Goal: Transaction & Acquisition: Purchase product/service

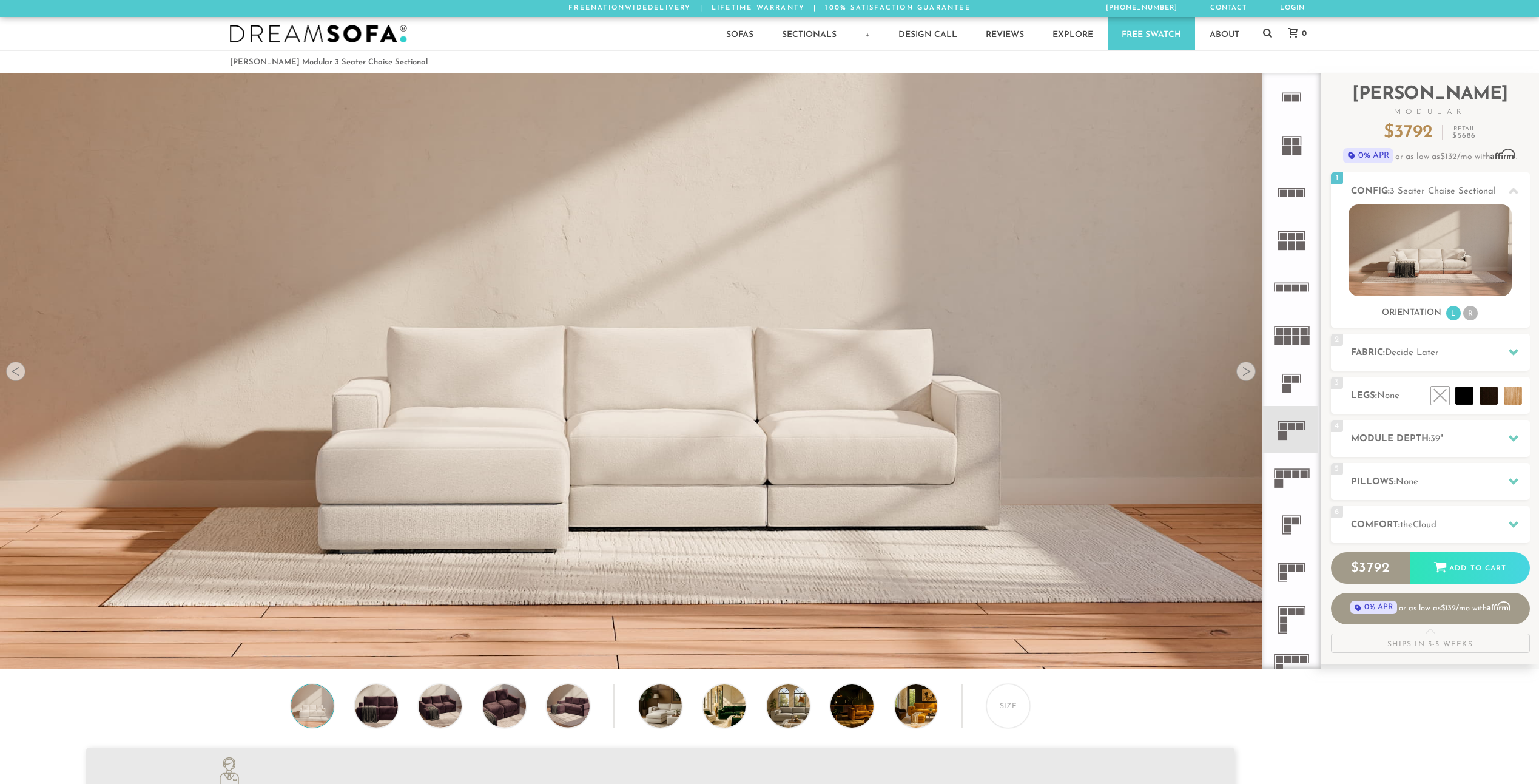
scroll to position [15463, 1531]
click at [1460, 396] on li at bounding box center [1437, 368] width 73 height 73
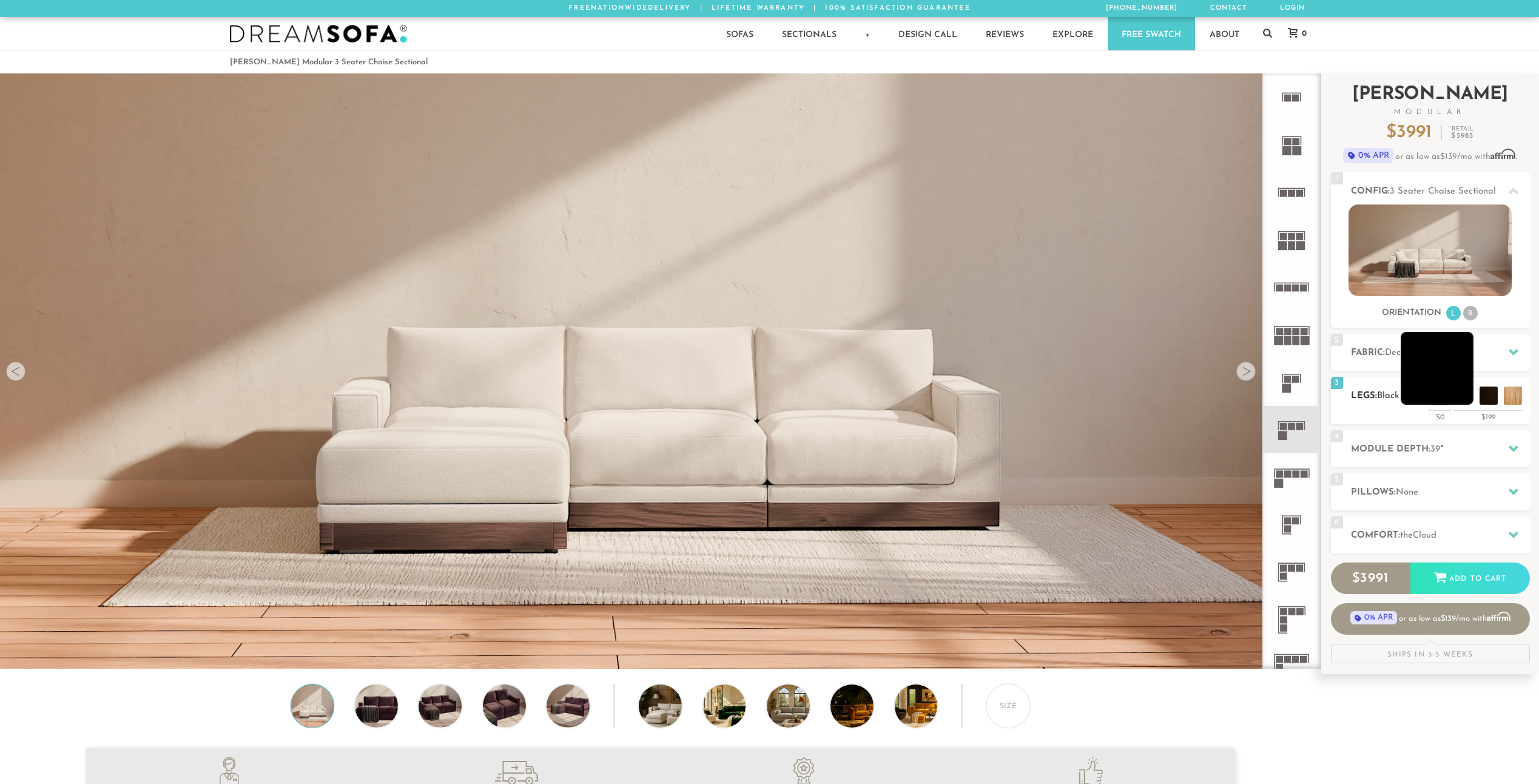
click at [1463, 402] on li at bounding box center [1437, 368] width 73 height 73
click at [1432, 401] on li at bounding box center [1413, 368] width 73 height 73
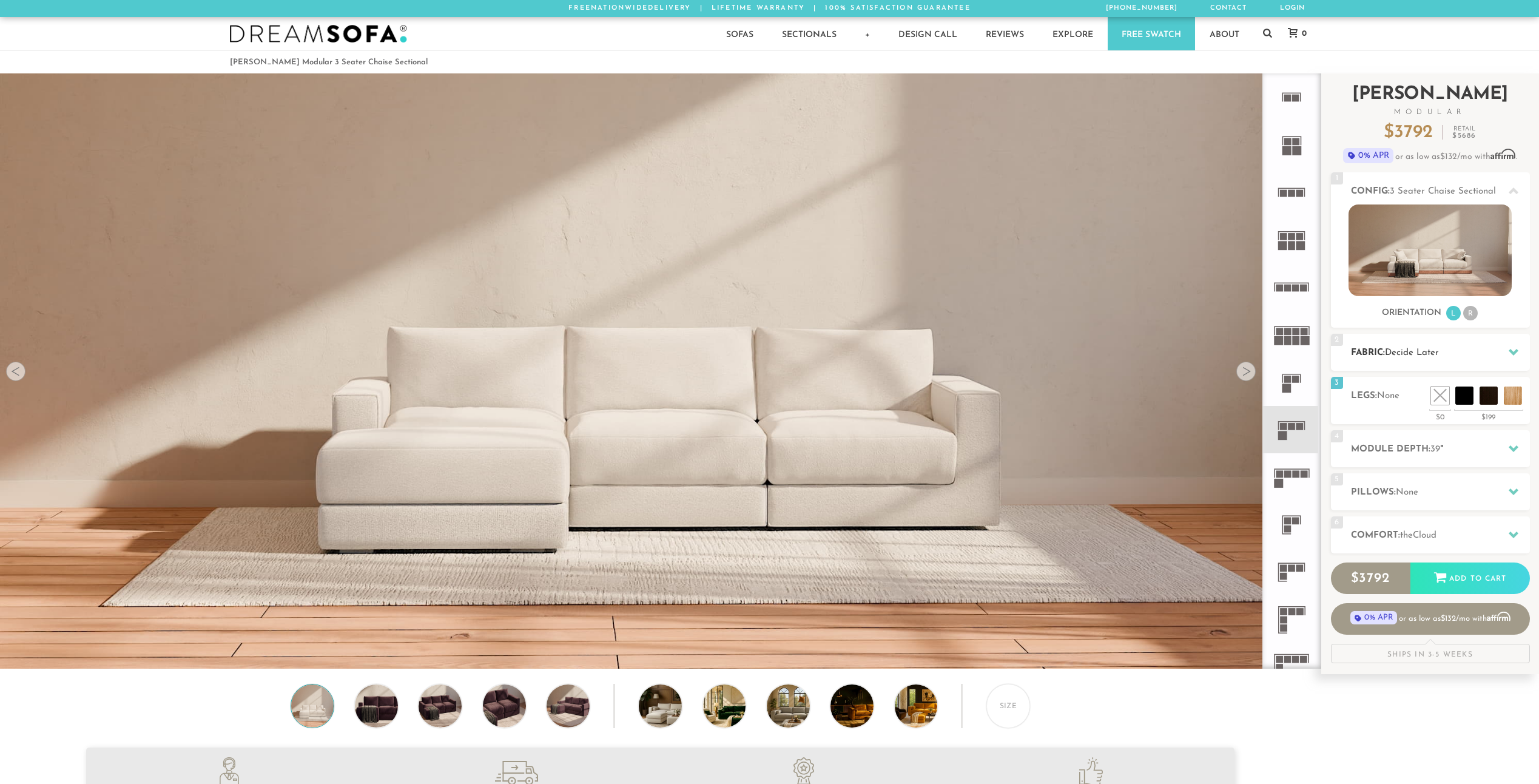
click at [1459, 354] on h2 "Fabric: Decide Later" at bounding box center [1441, 353] width 179 height 14
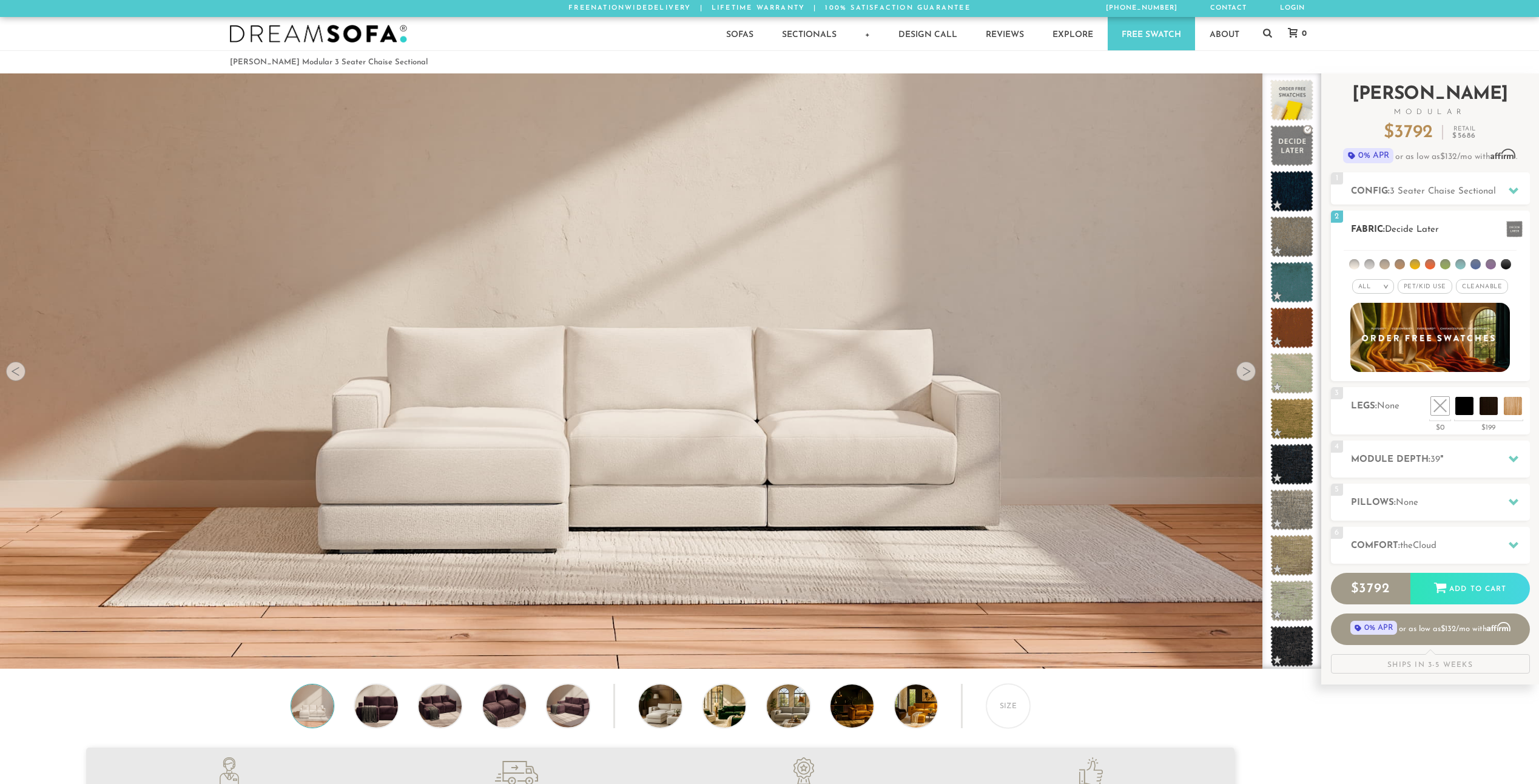
click at [1384, 263] on li at bounding box center [1385, 264] width 10 height 10
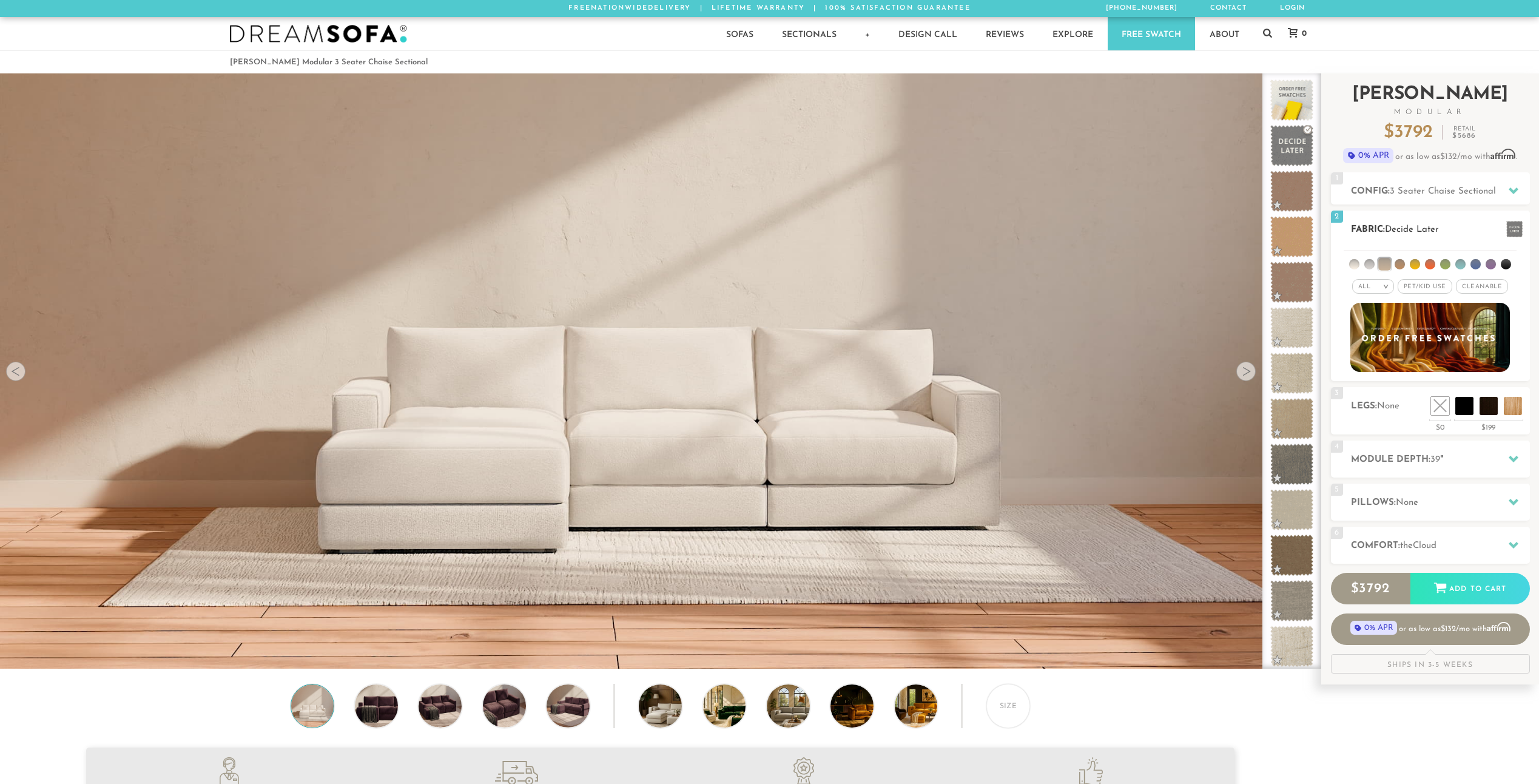
click at [1473, 264] on li at bounding box center [1476, 264] width 10 height 10
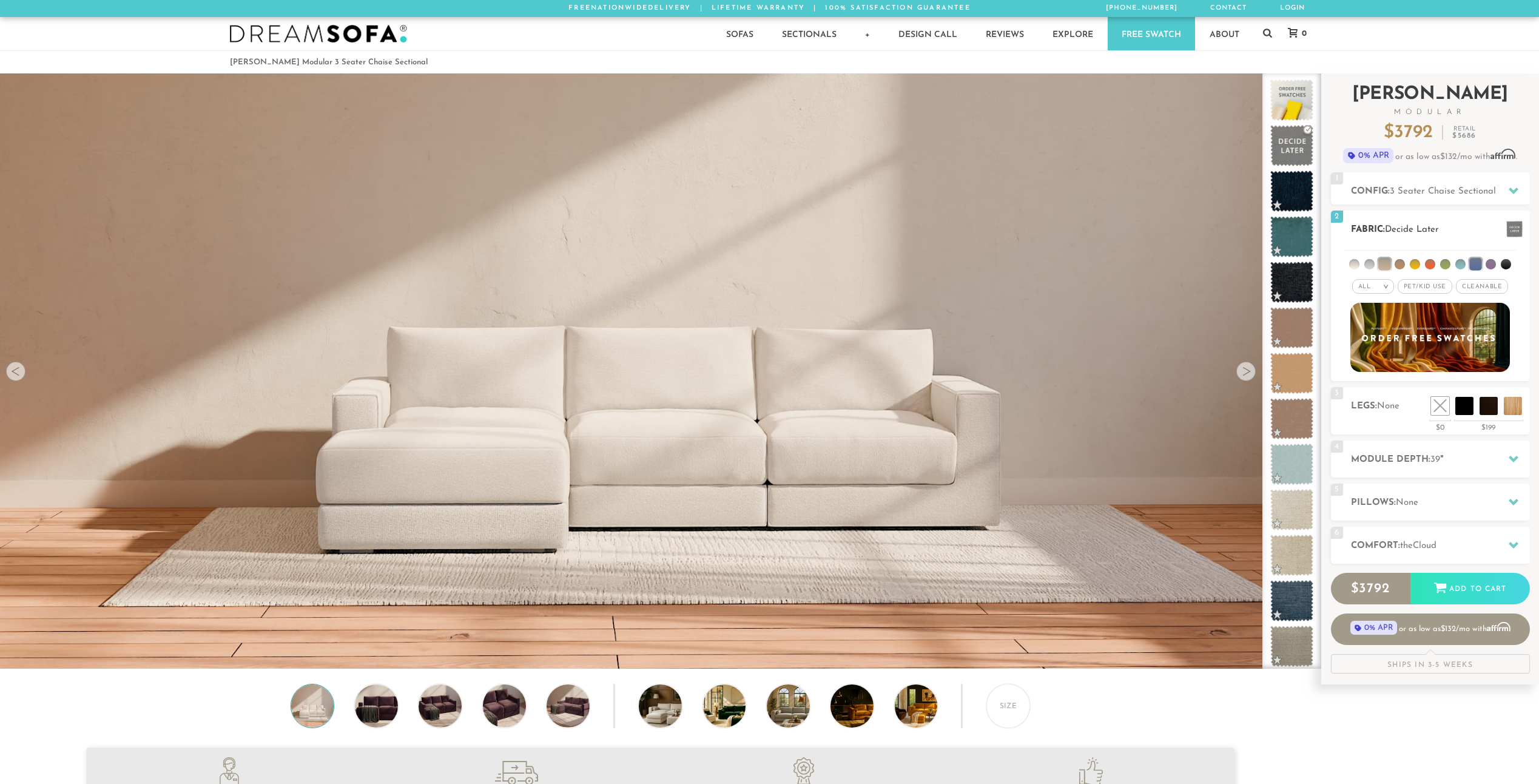
click at [1503, 262] on li at bounding box center [1506, 264] width 10 height 10
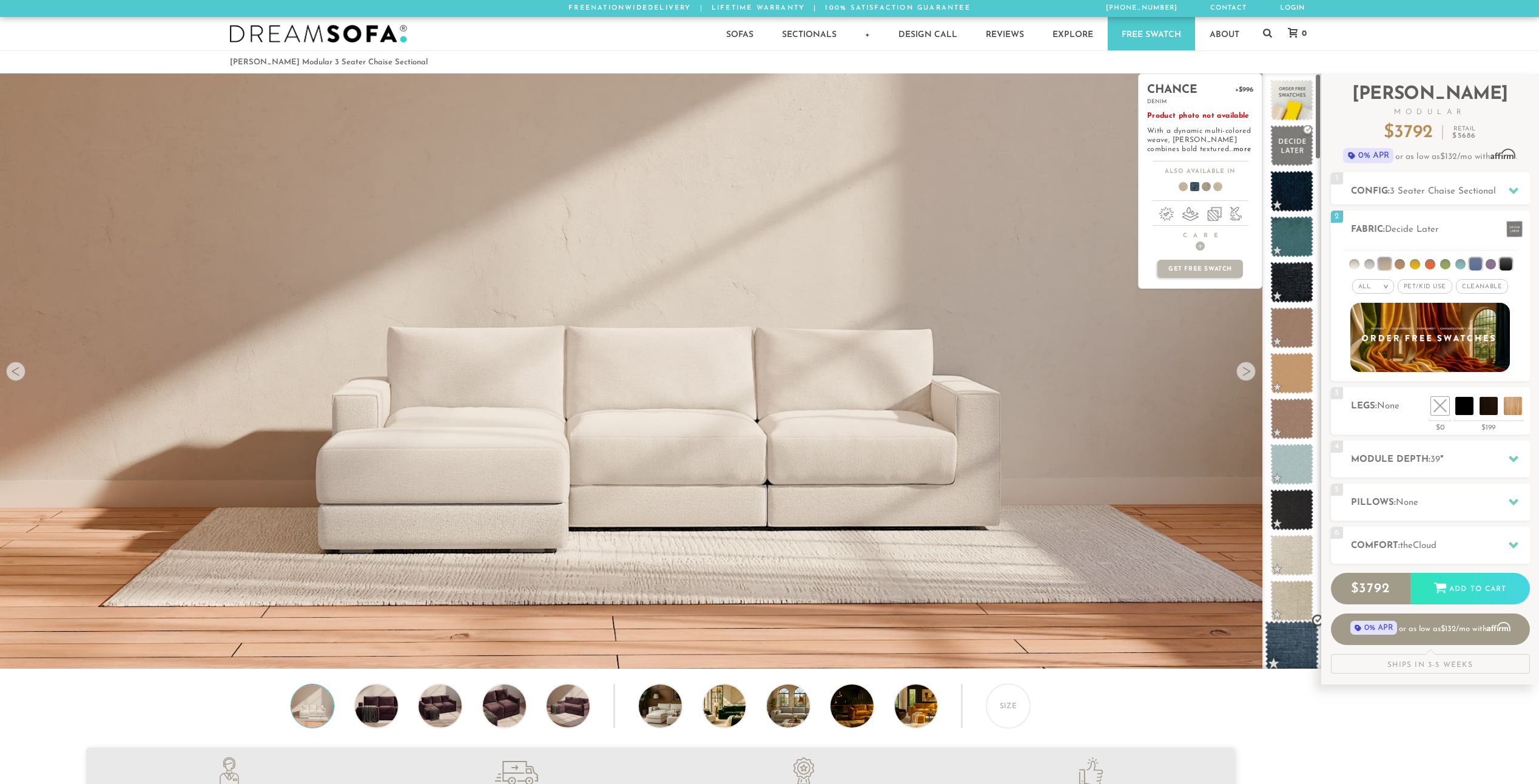
click at [1295, 636] on span at bounding box center [1292, 646] width 54 height 52
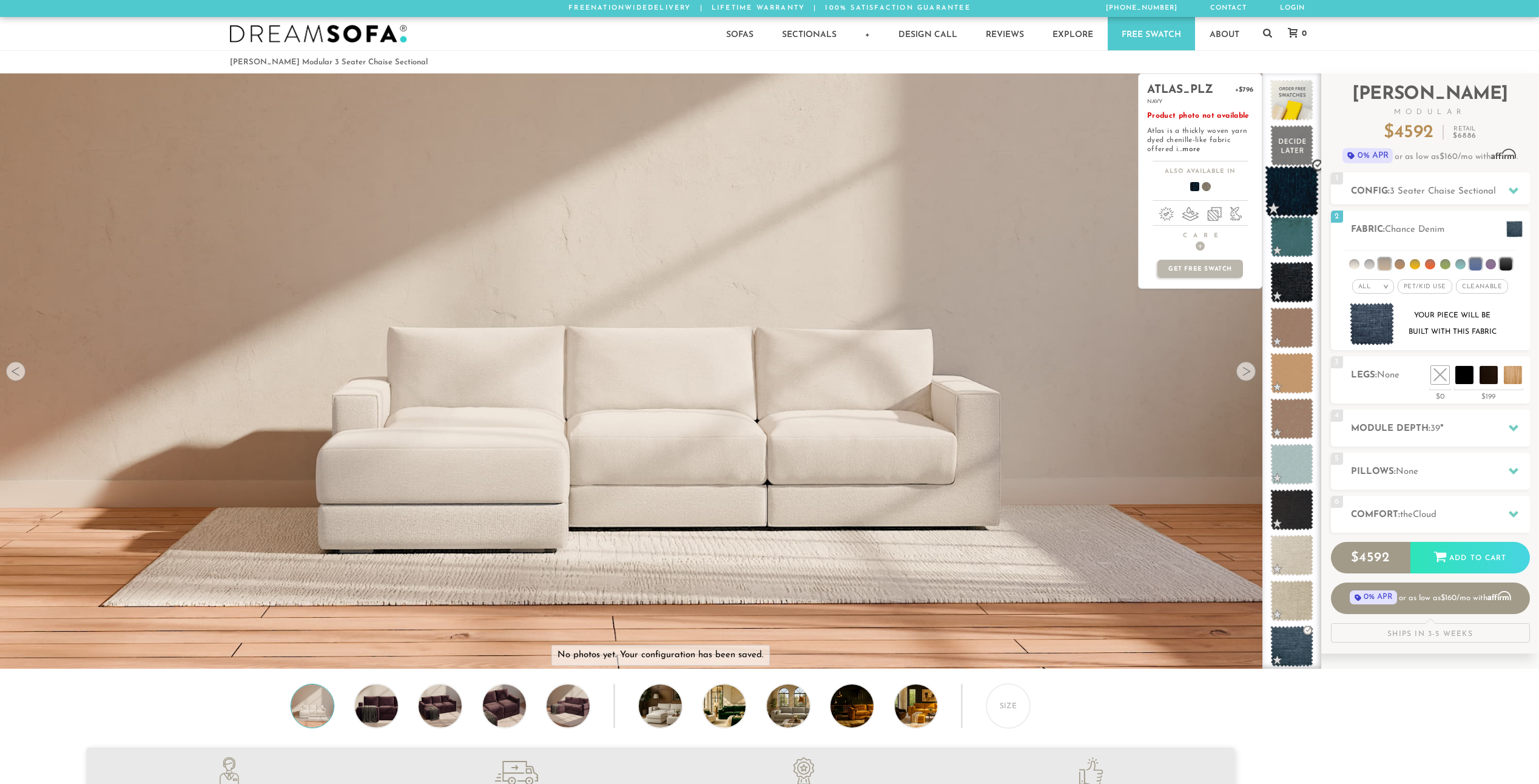
click at [1284, 192] on span at bounding box center [1292, 191] width 54 height 52
click at [1286, 259] on span at bounding box center [1292, 237] width 54 height 52
click at [1286, 295] on span at bounding box center [1292, 282] width 54 height 52
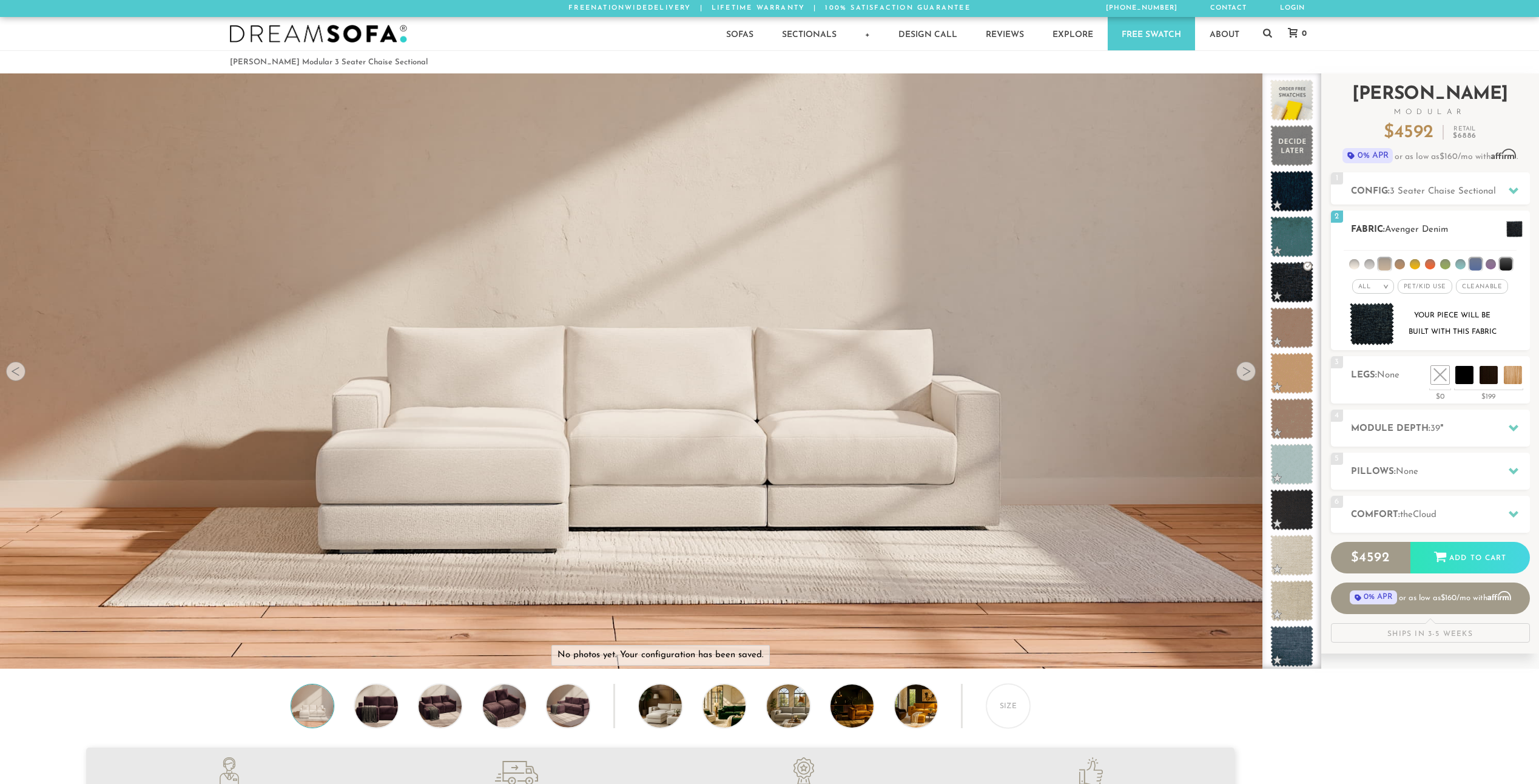
click at [1366, 319] on img at bounding box center [1372, 324] width 45 height 43
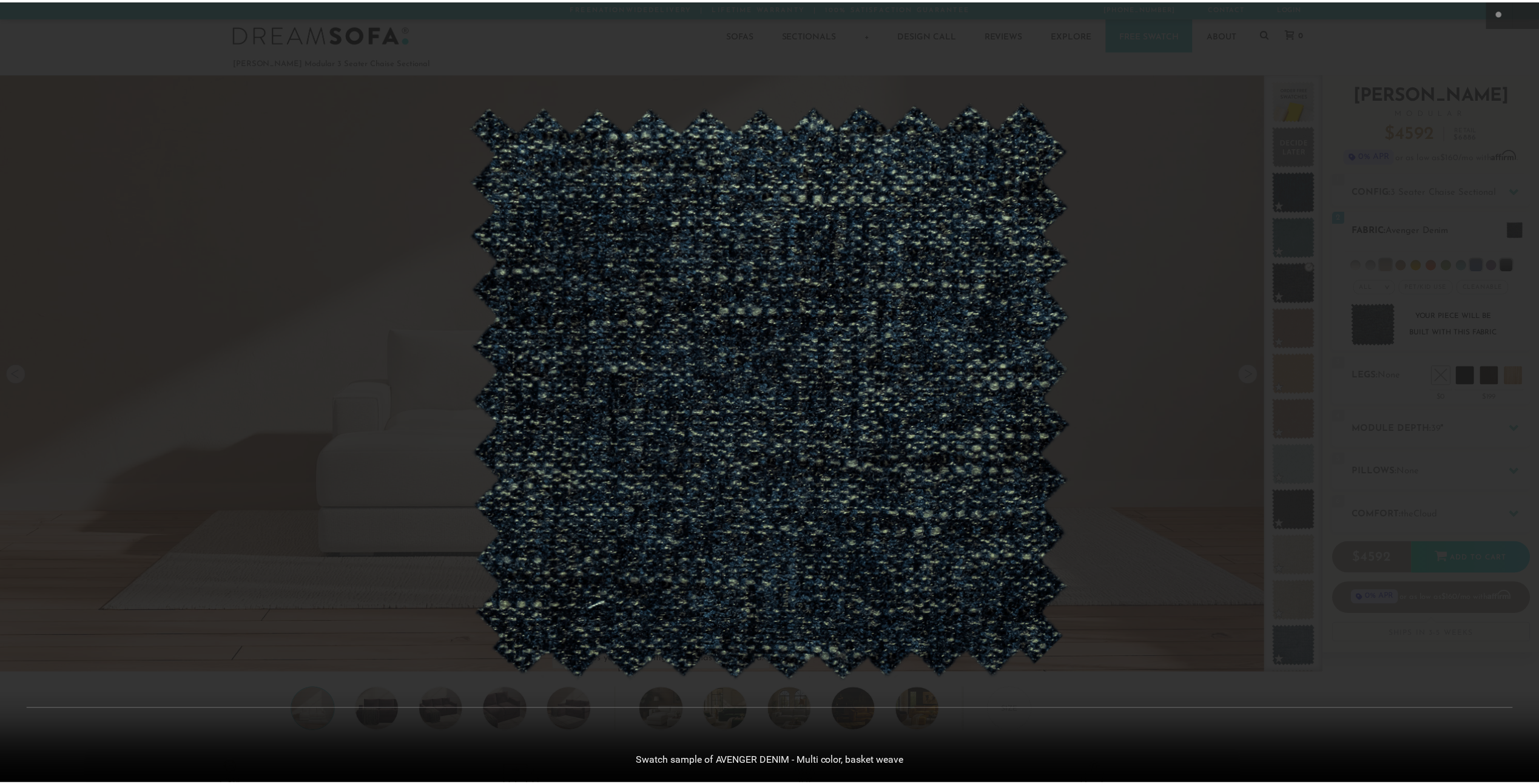
scroll to position [15480, 1539]
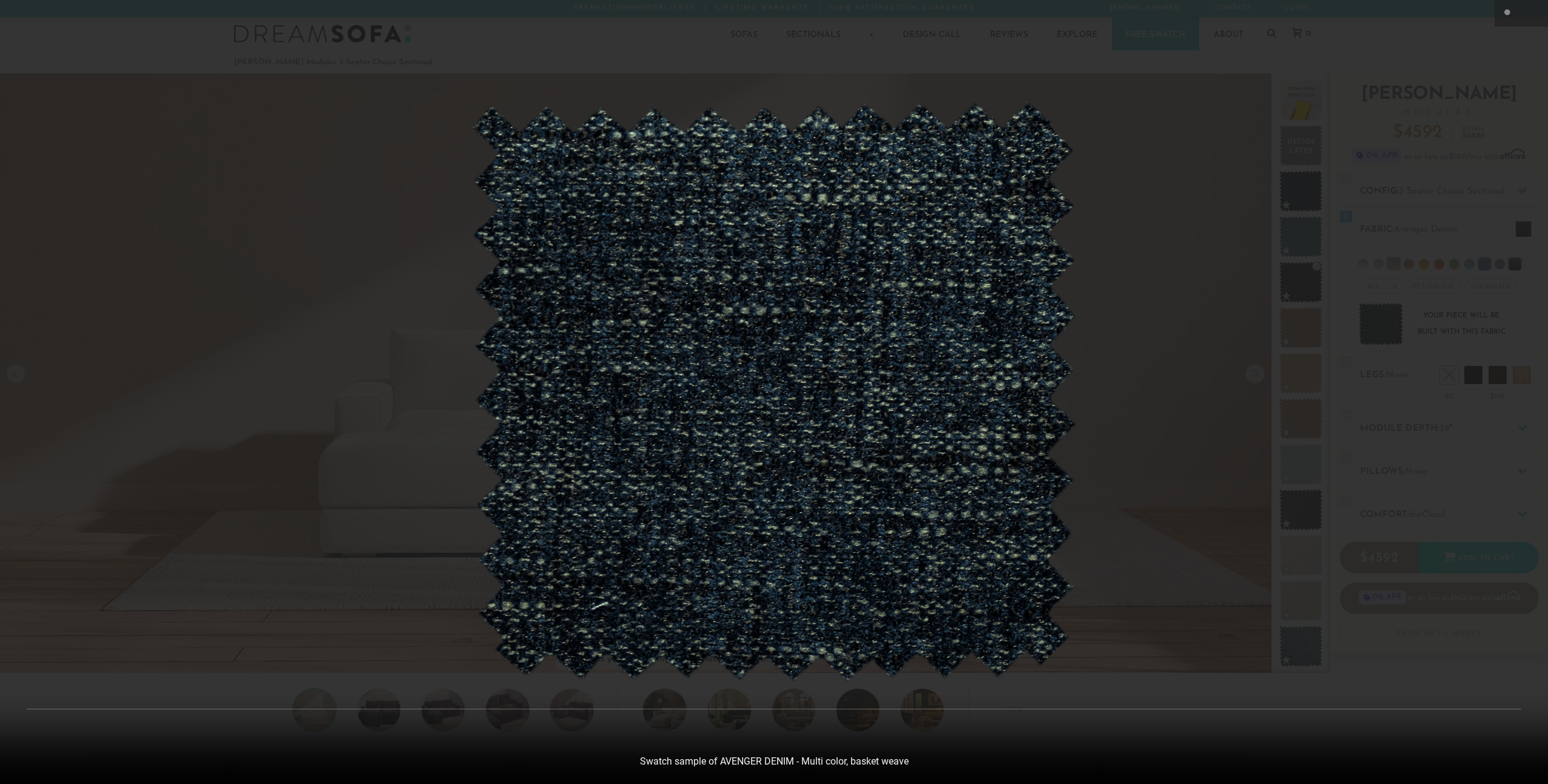
click at [1167, 341] on div at bounding box center [774, 392] width 1548 height 784
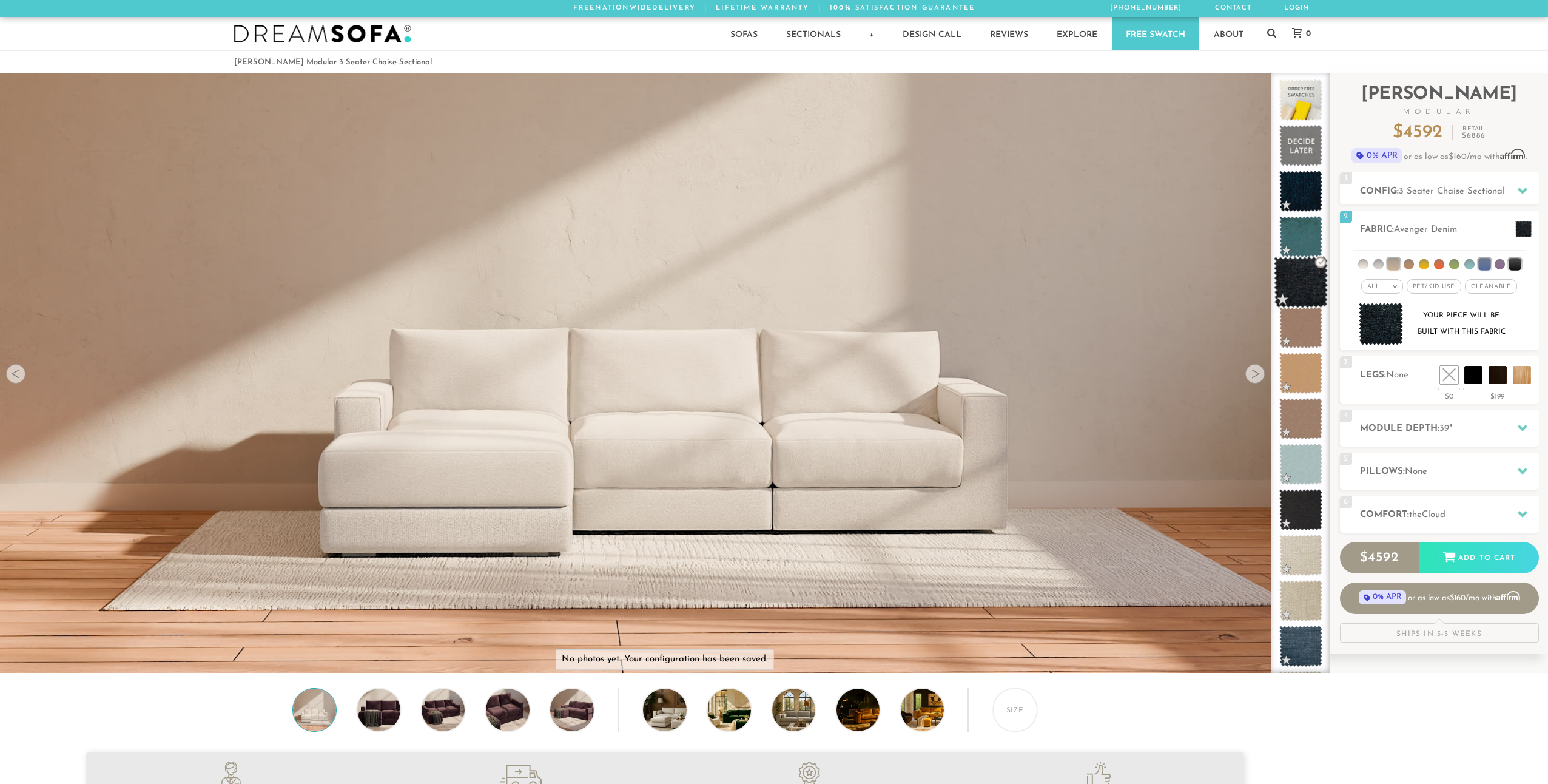
scroll to position [15463, 1530]
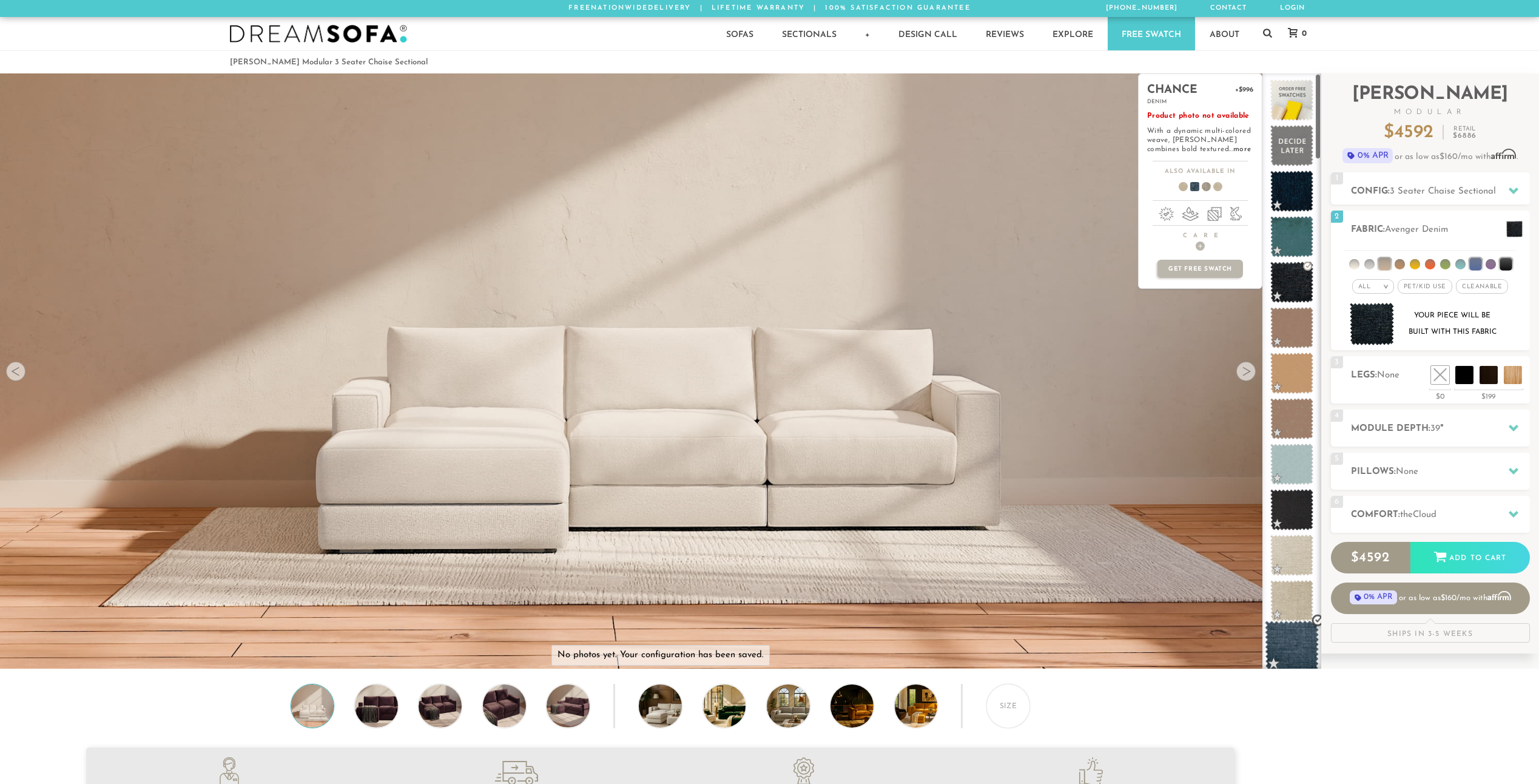
click at [1297, 636] on span at bounding box center [1292, 646] width 54 height 52
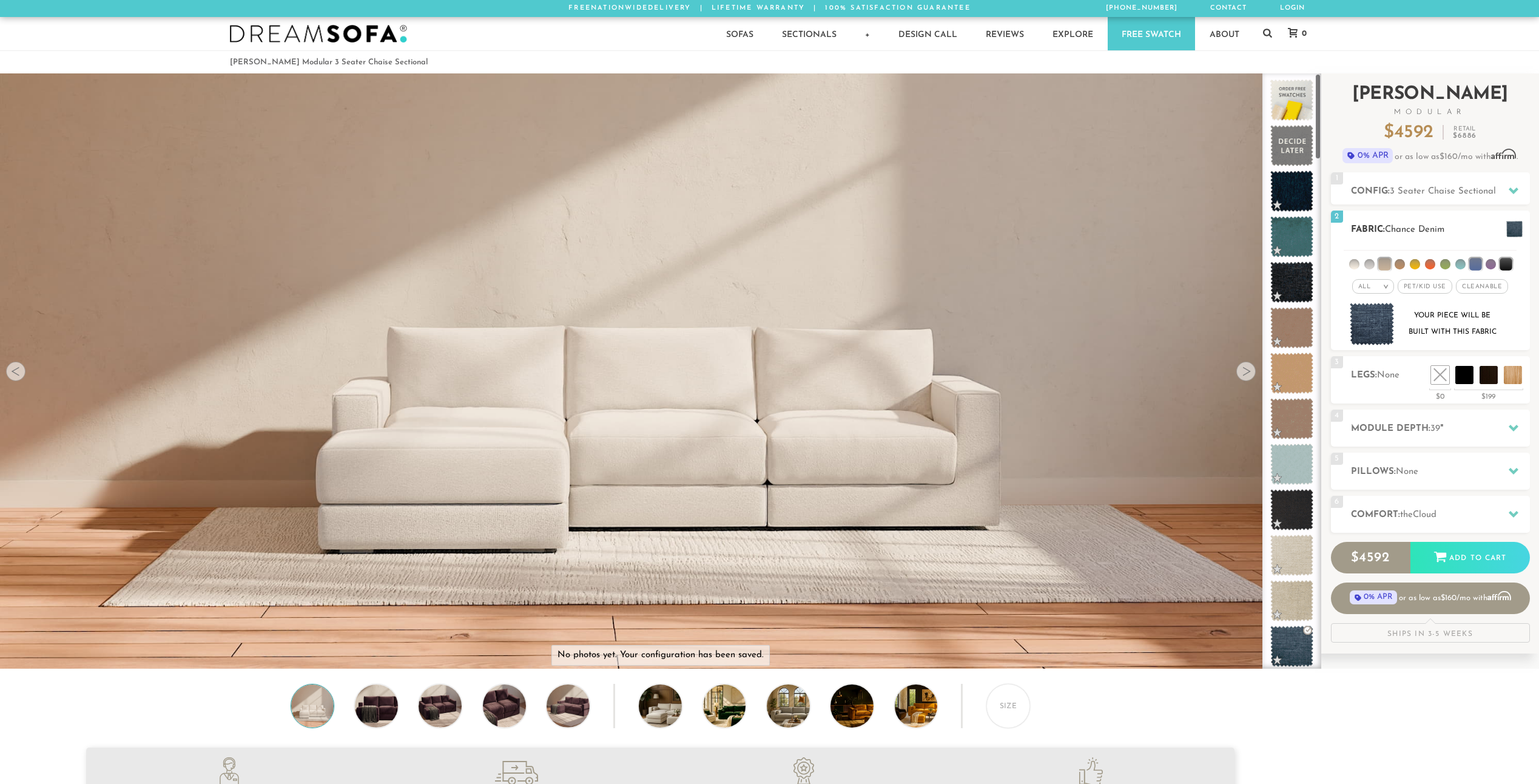
click at [1510, 231] on span at bounding box center [1514, 228] width 16 height 16
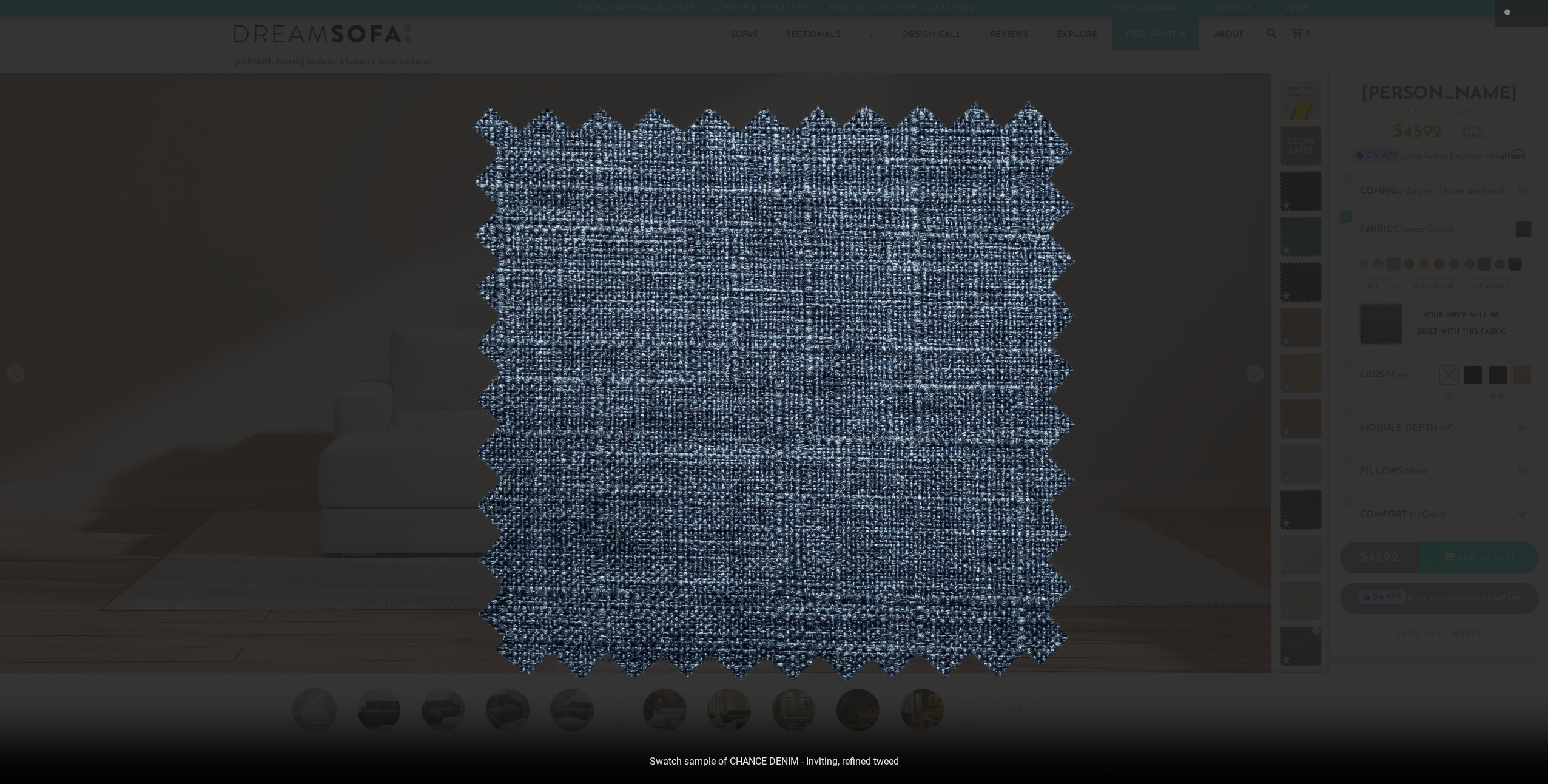
click at [1315, 273] on div at bounding box center [774, 392] width 1548 height 784
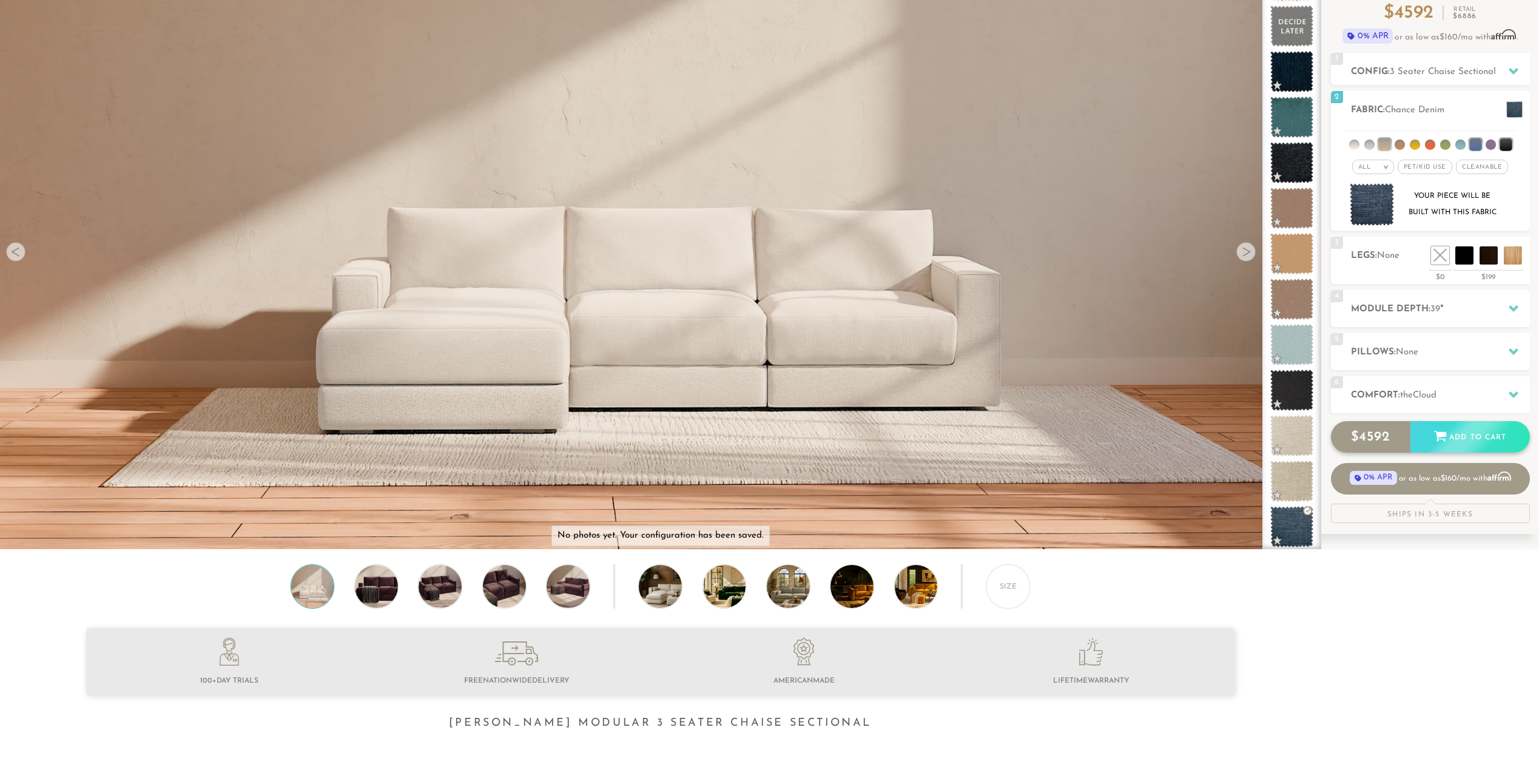
scroll to position [121, 0]
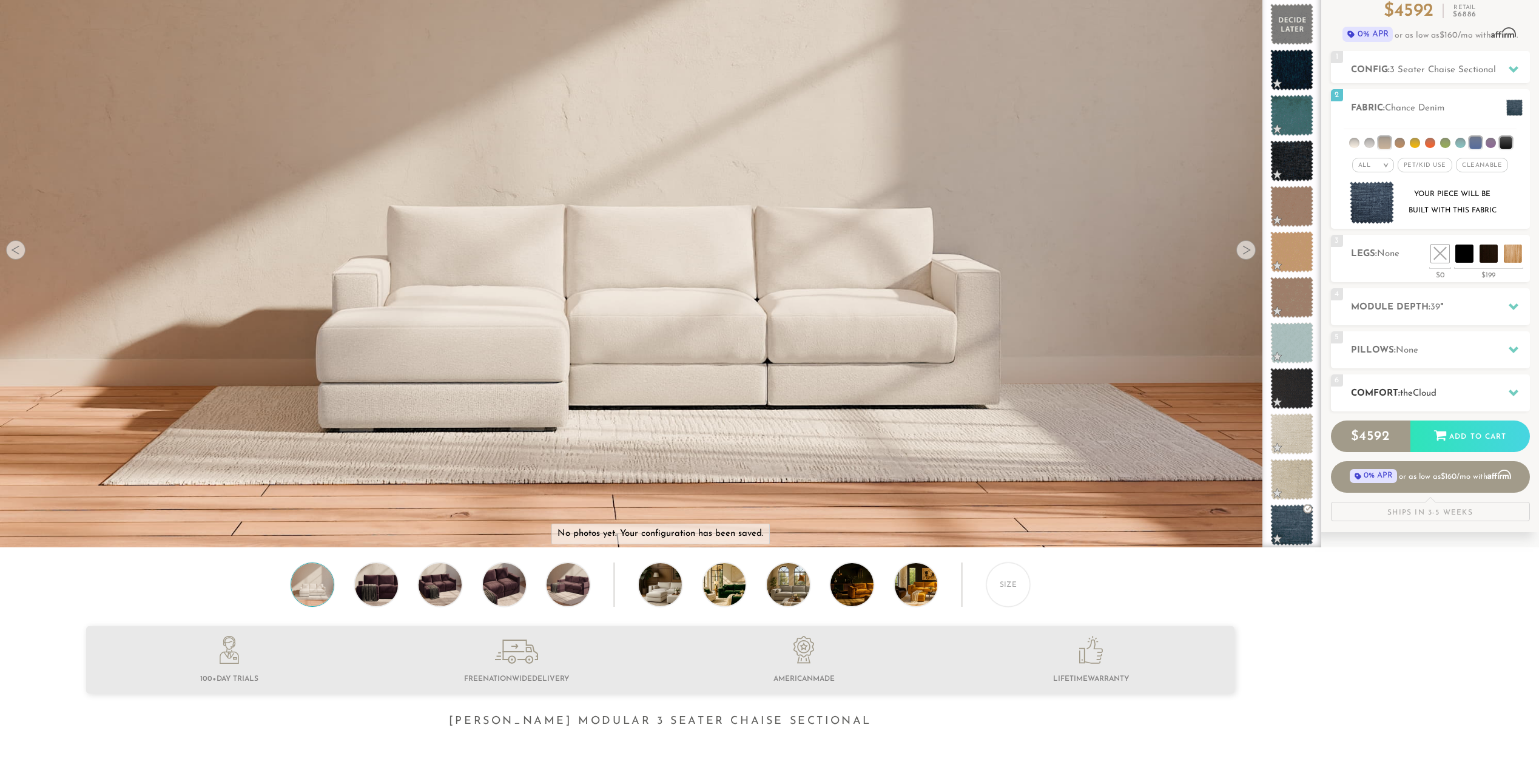
click at [1437, 396] on span "Cloud" at bounding box center [1425, 393] width 24 height 9
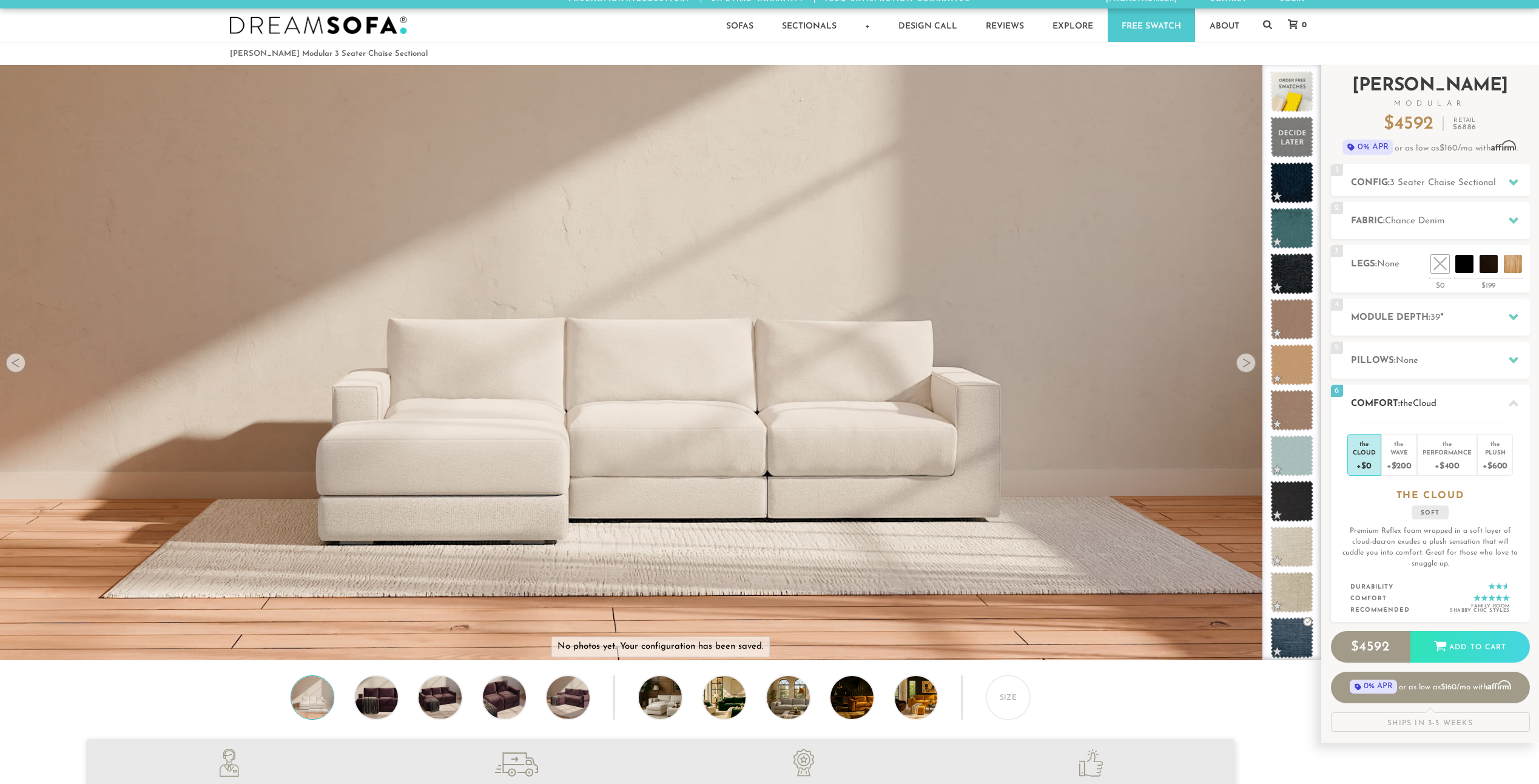
scroll to position [0, 0]
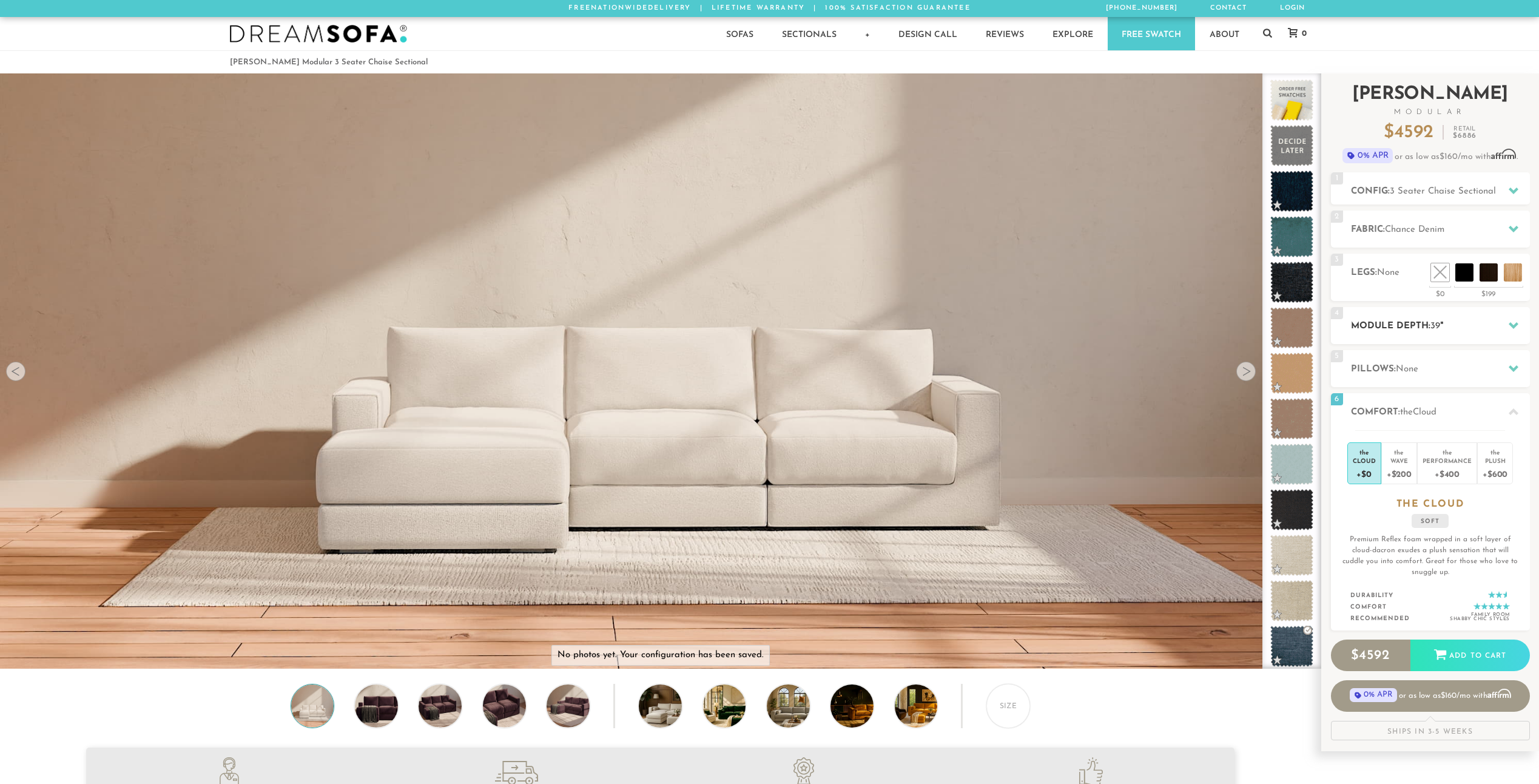
click at [1492, 333] on div "4 Module Depth: 39 "" at bounding box center [1430, 326] width 199 height 37
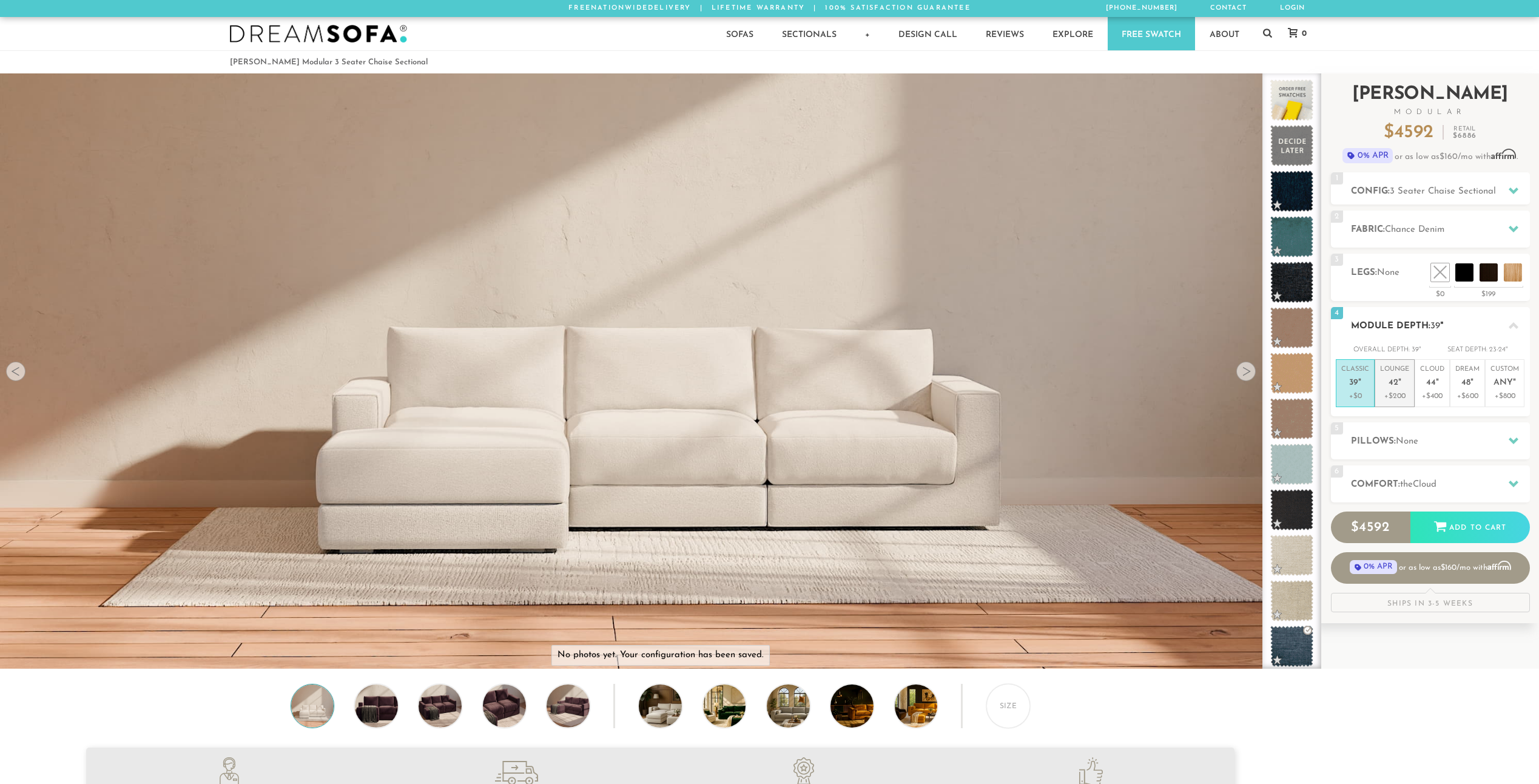
click at [1400, 387] on em """ at bounding box center [1400, 383] width 3 height 10
click at [1356, 390] on p "Classic 39 "" at bounding box center [1355, 377] width 28 height 26
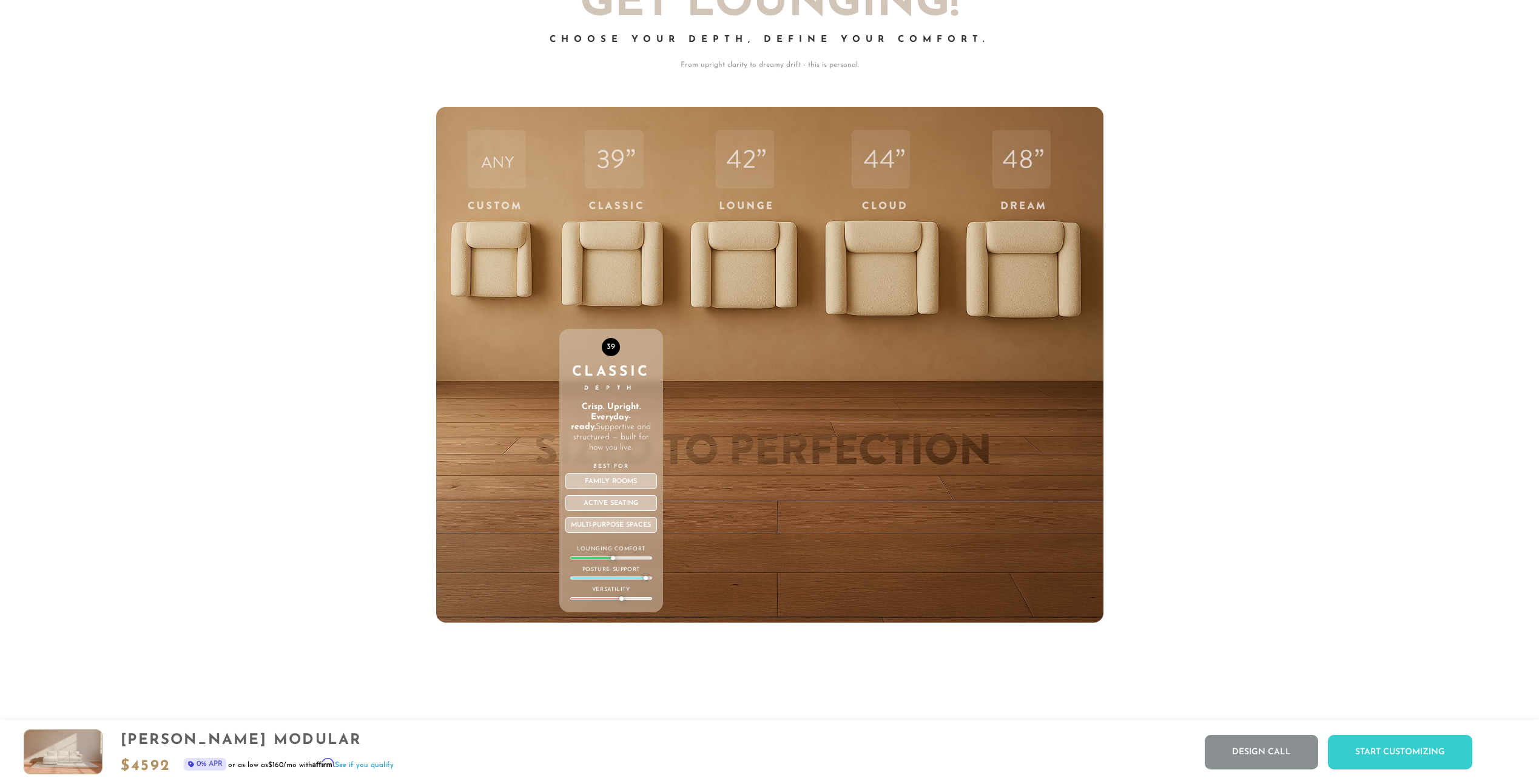
scroll to position [5402, 0]
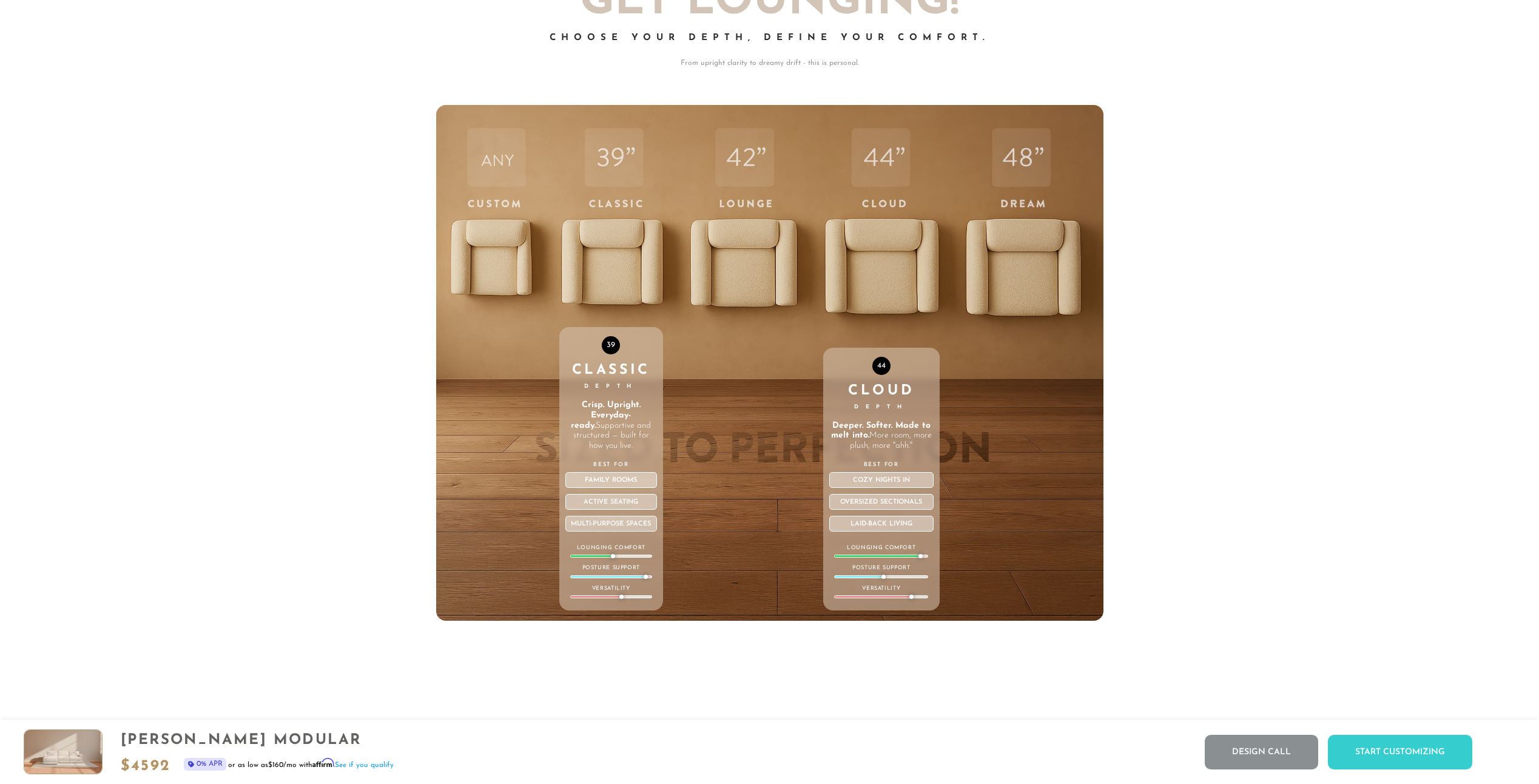
click at [921, 249] on div "44 Cloud Depth Deeper. Softer. Made to melt into. More room, more plush, more "…" at bounding box center [882, 363] width 117 height 516
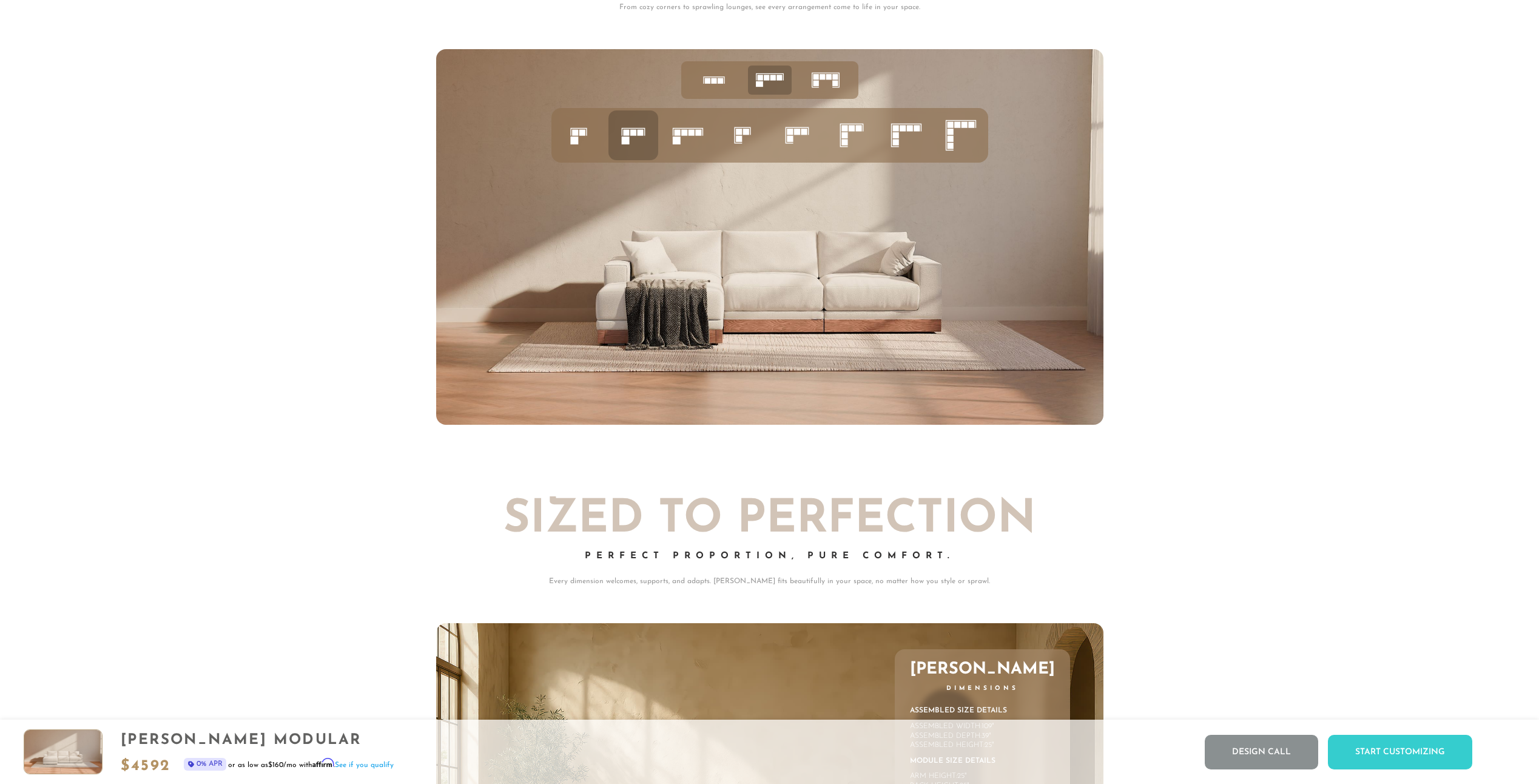
scroll to position [6170, 0]
click at [694, 136] on rect at bounding box center [690, 133] width 6 height 6
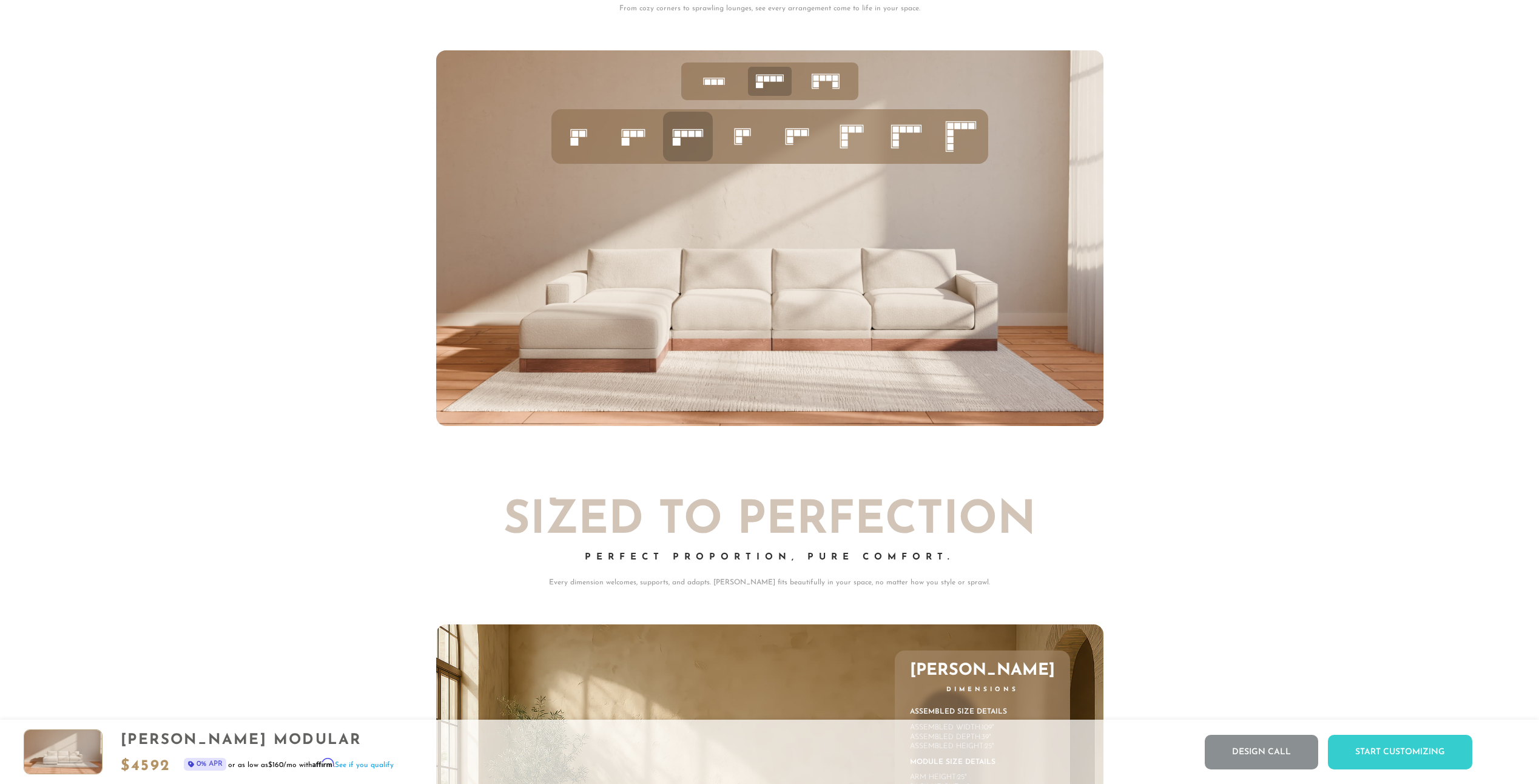
click at [757, 133] on icon at bounding box center [742, 136] width 41 height 41
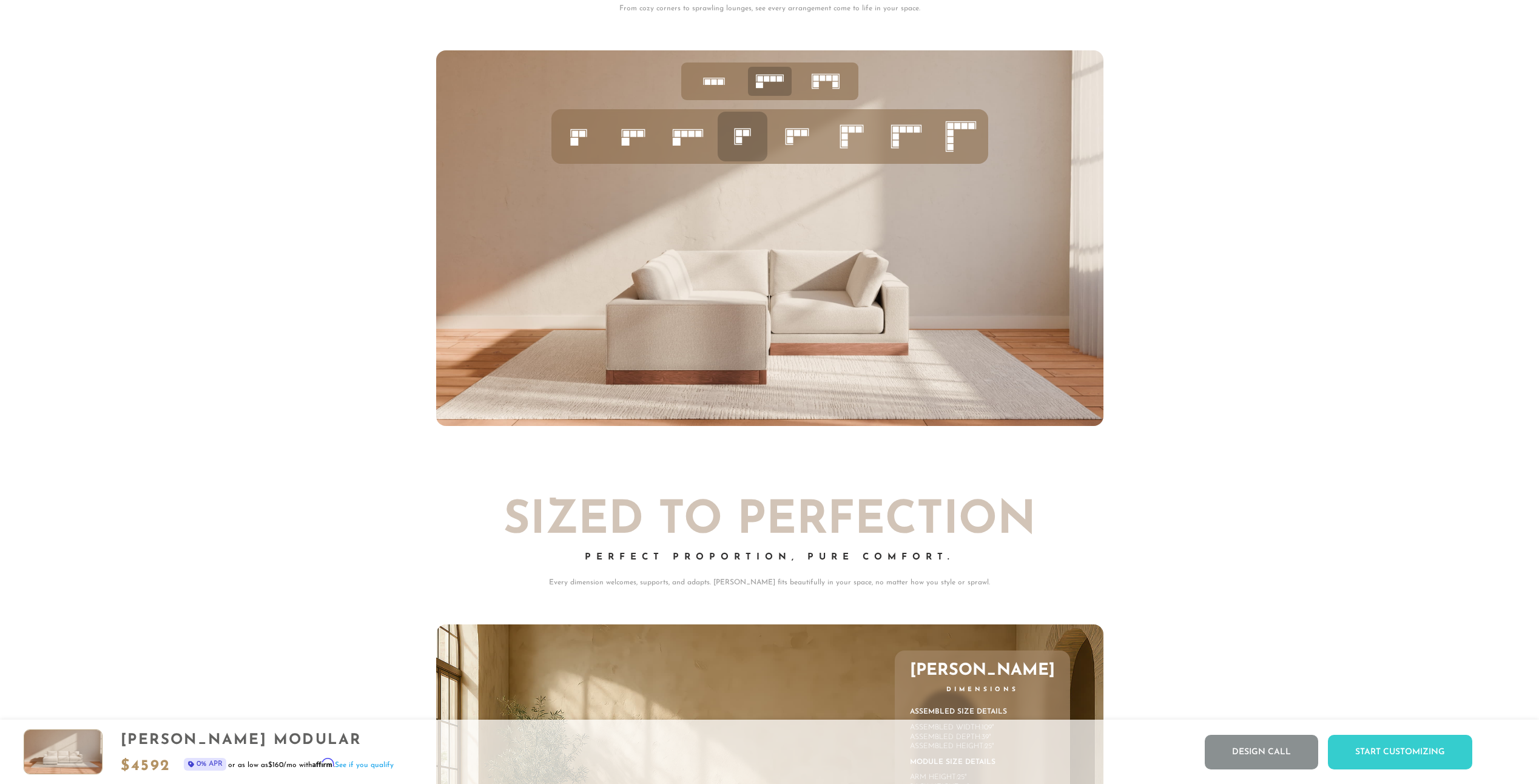
click at [813, 129] on icon at bounding box center [797, 136] width 41 height 41
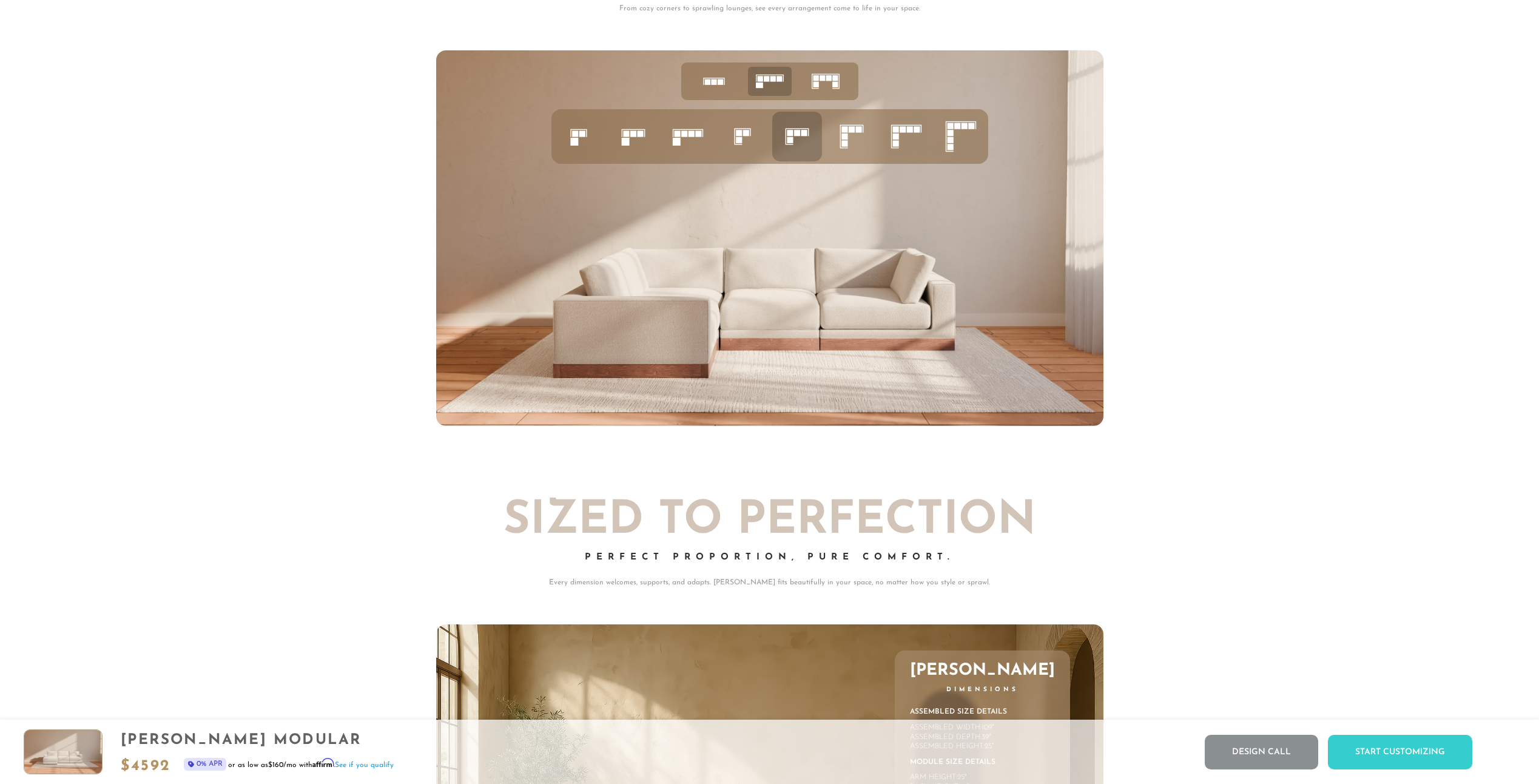
click at [867, 129] on icon at bounding box center [851, 136] width 41 height 41
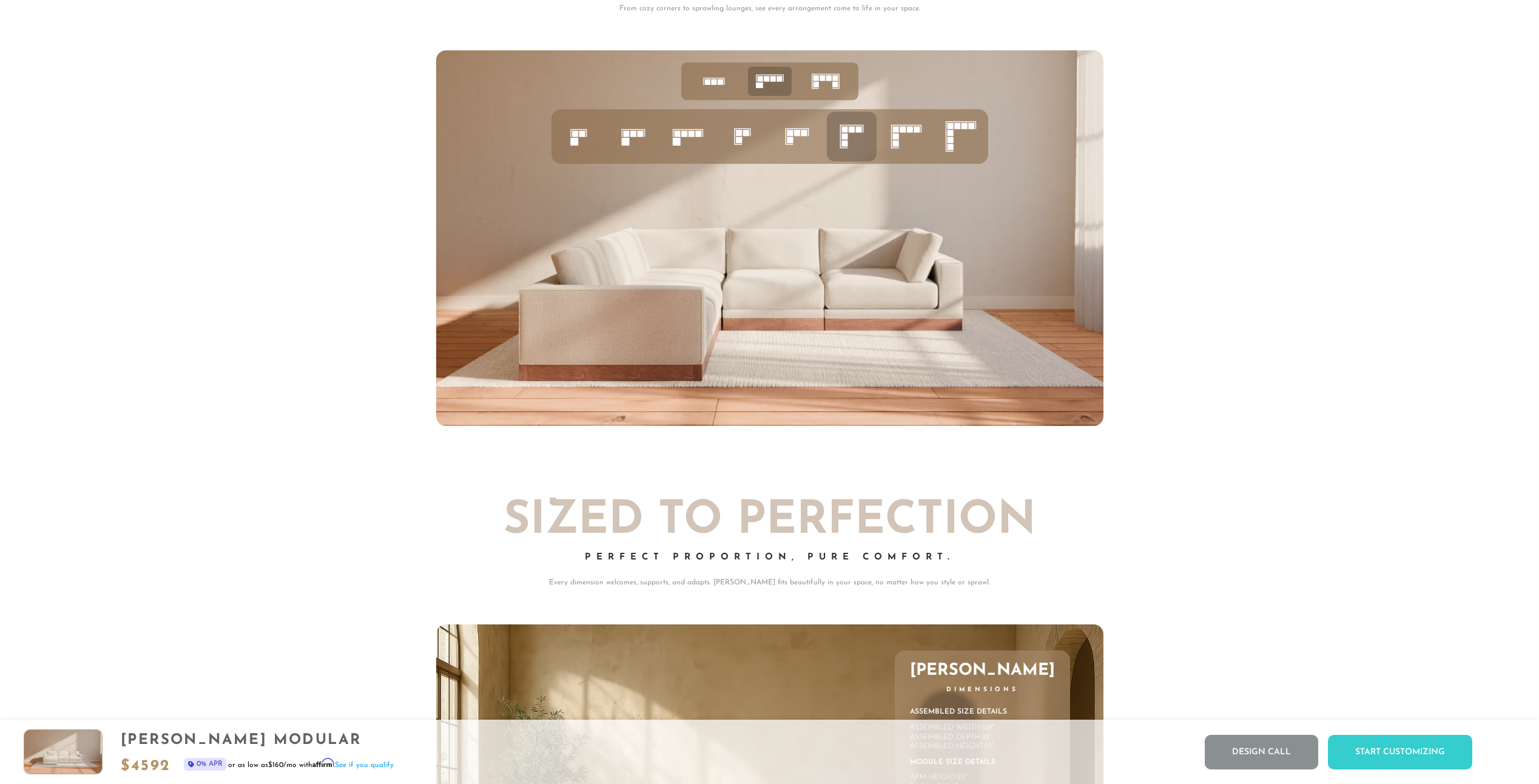
drag, startPoint x: 913, startPoint y: 122, endPoint x: 898, endPoint y: 129, distance: 16.6
click at [913, 123] on icon at bounding box center [906, 136] width 41 height 41
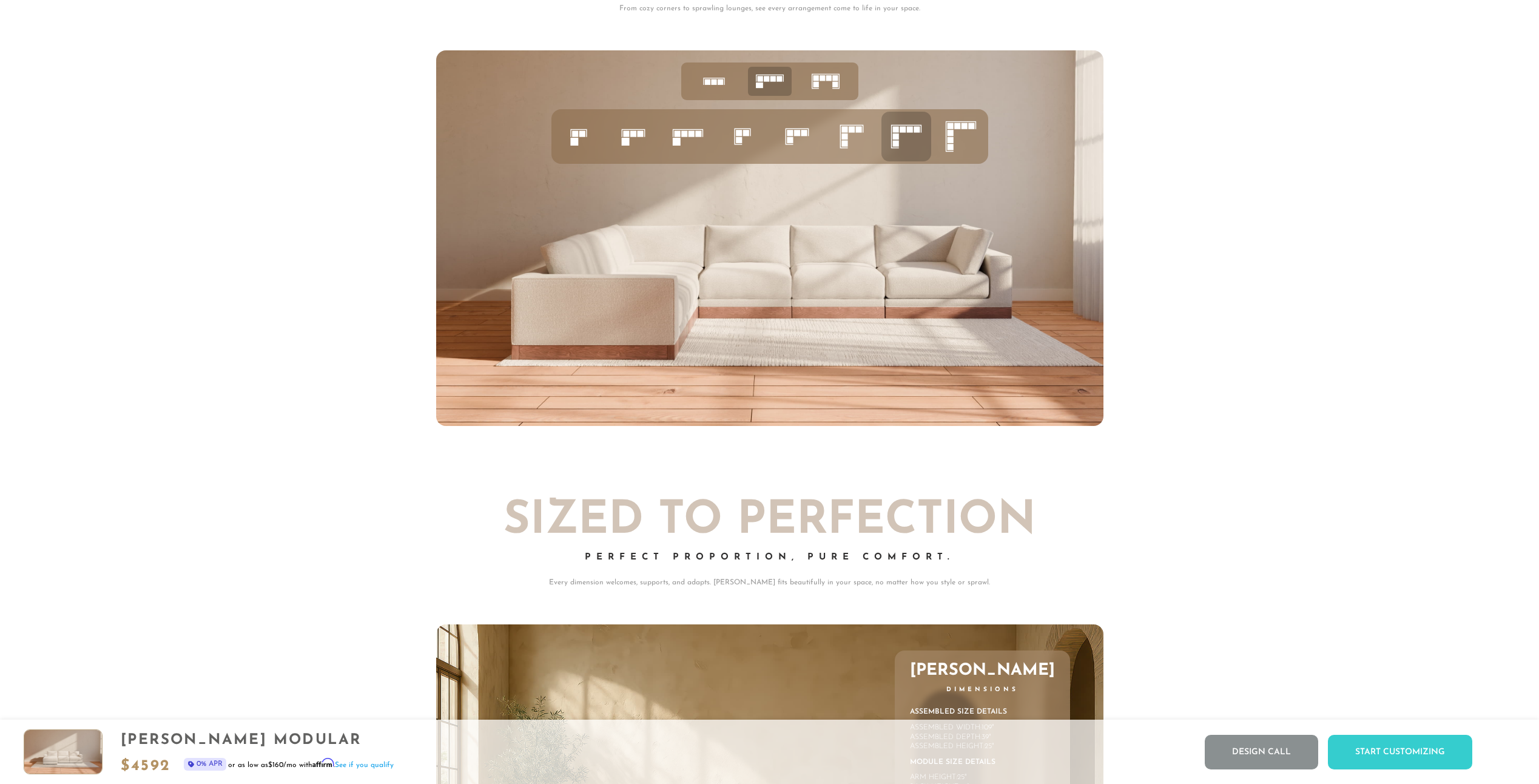
click at [621, 145] on icon at bounding box center [633, 136] width 41 height 41
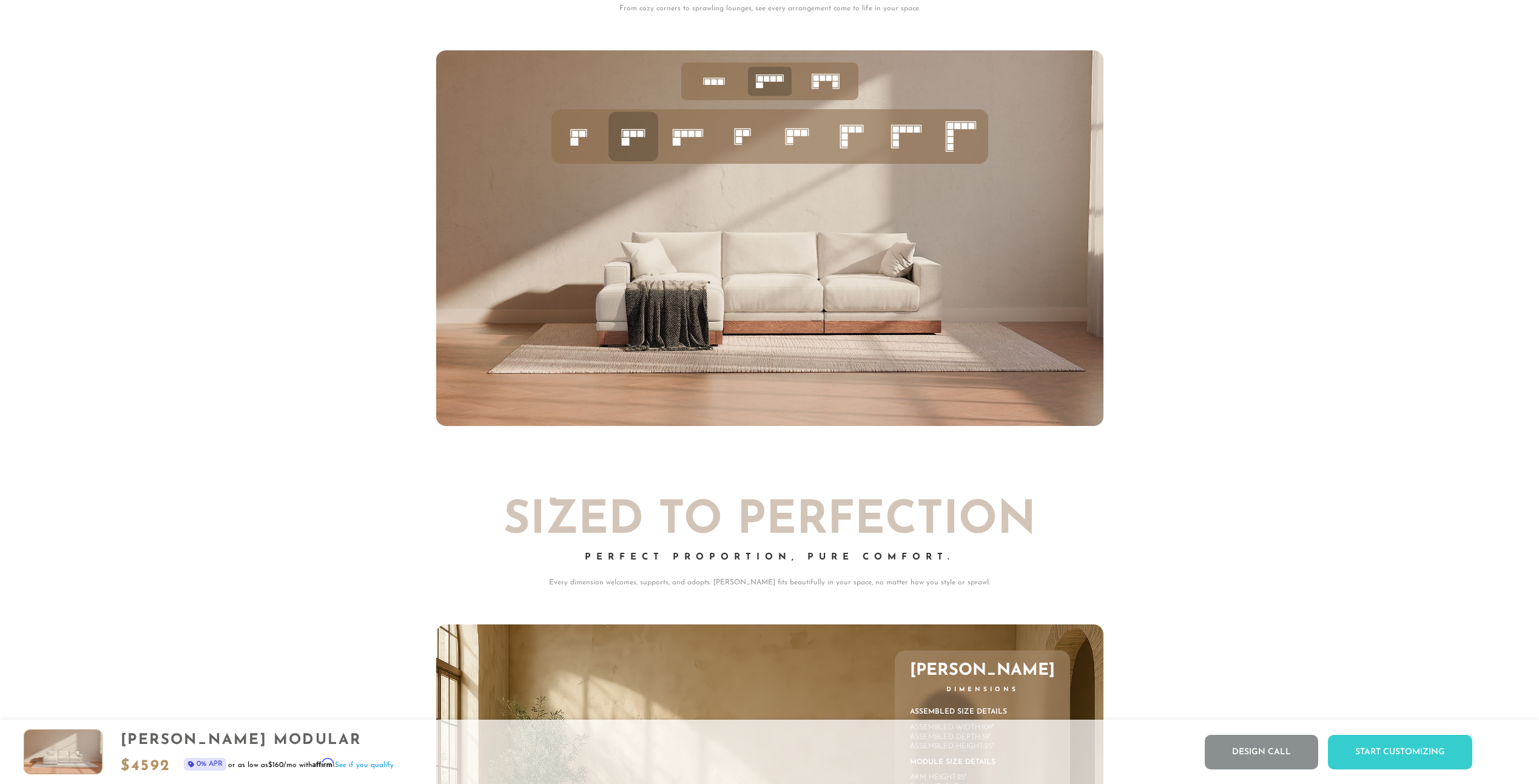
click at [589, 145] on icon at bounding box center [579, 136] width 41 height 41
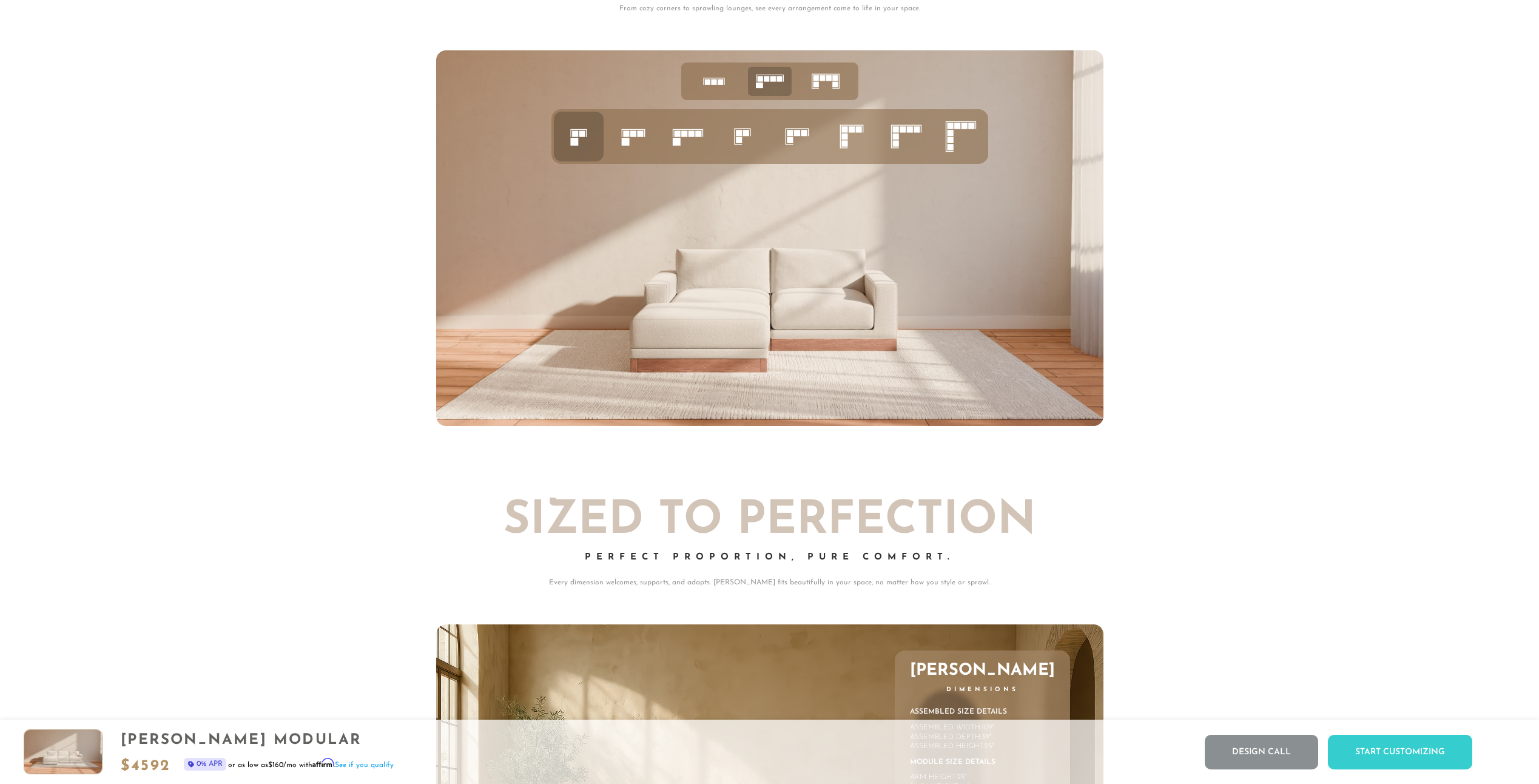
click at [620, 147] on icon at bounding box center [633, 136] width 41 height 41
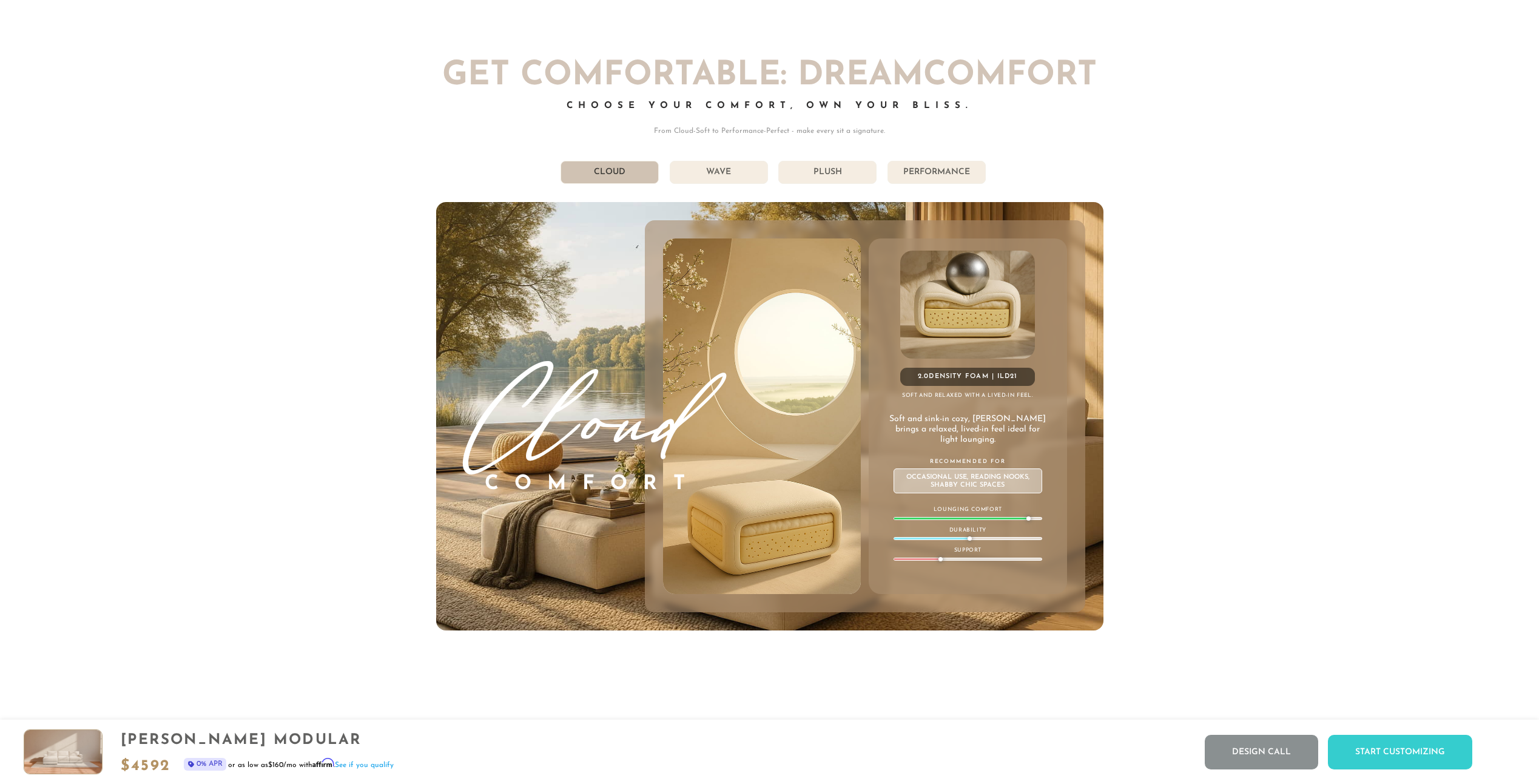
scroll to position [7833, 0]
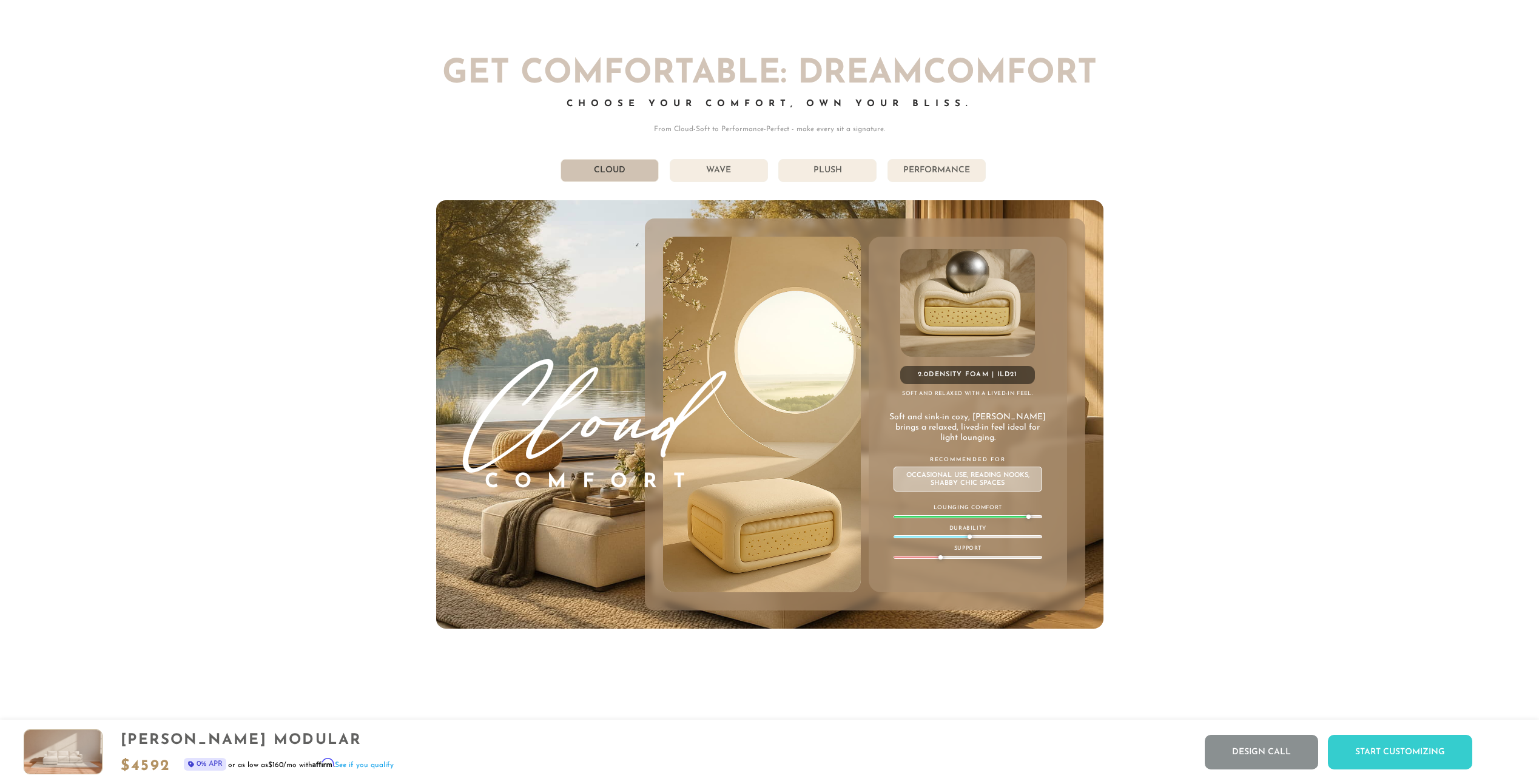
click at [714, 177] on li "Wave" at bounding box center [719, 170] width 98 height 23
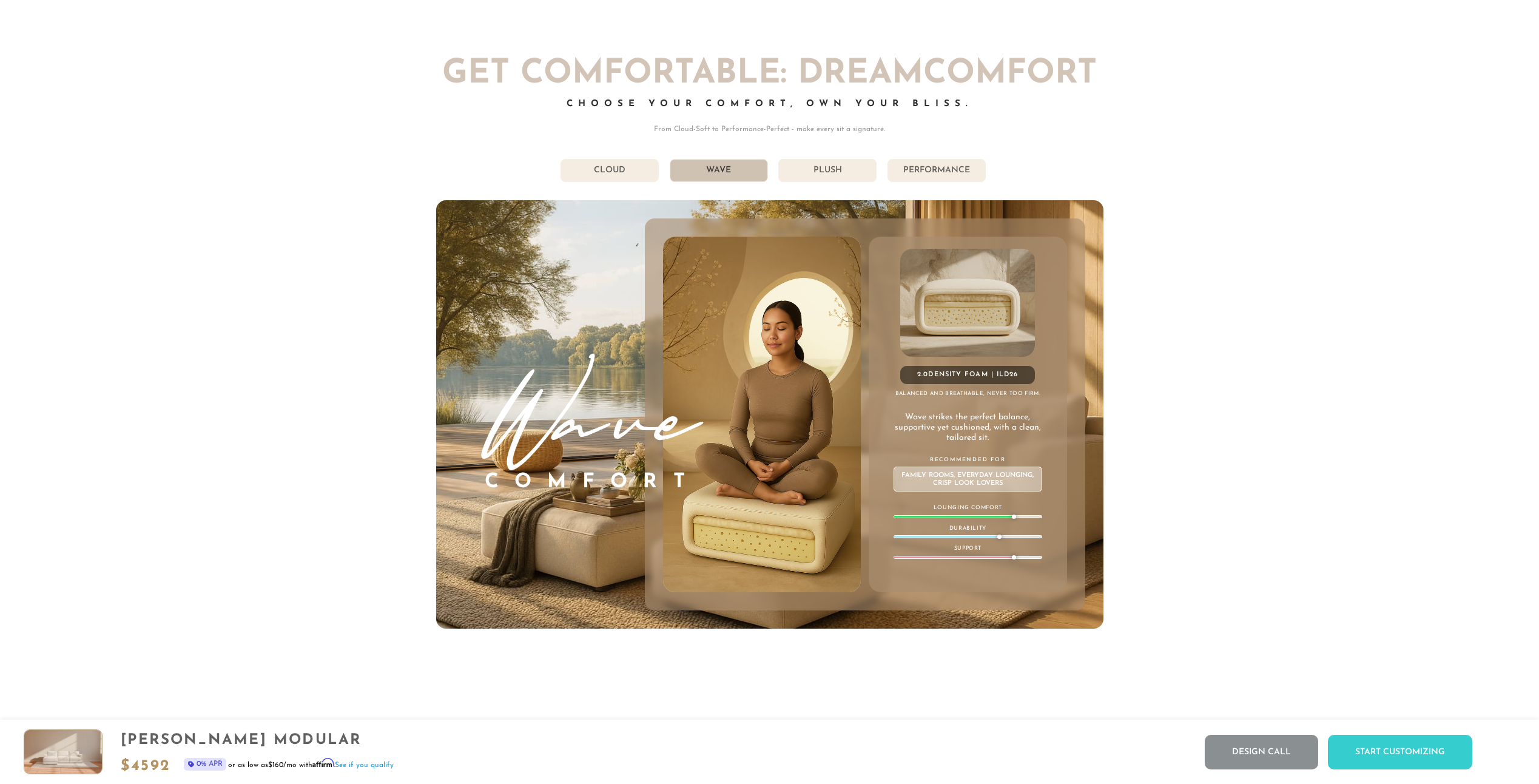
click at [714, 177] on li "Wave" at bounding box center [719, 170] width 98 height 23
click at [827, 177] on li "Plush" at bounding box center [827, 170] width 98 height 23
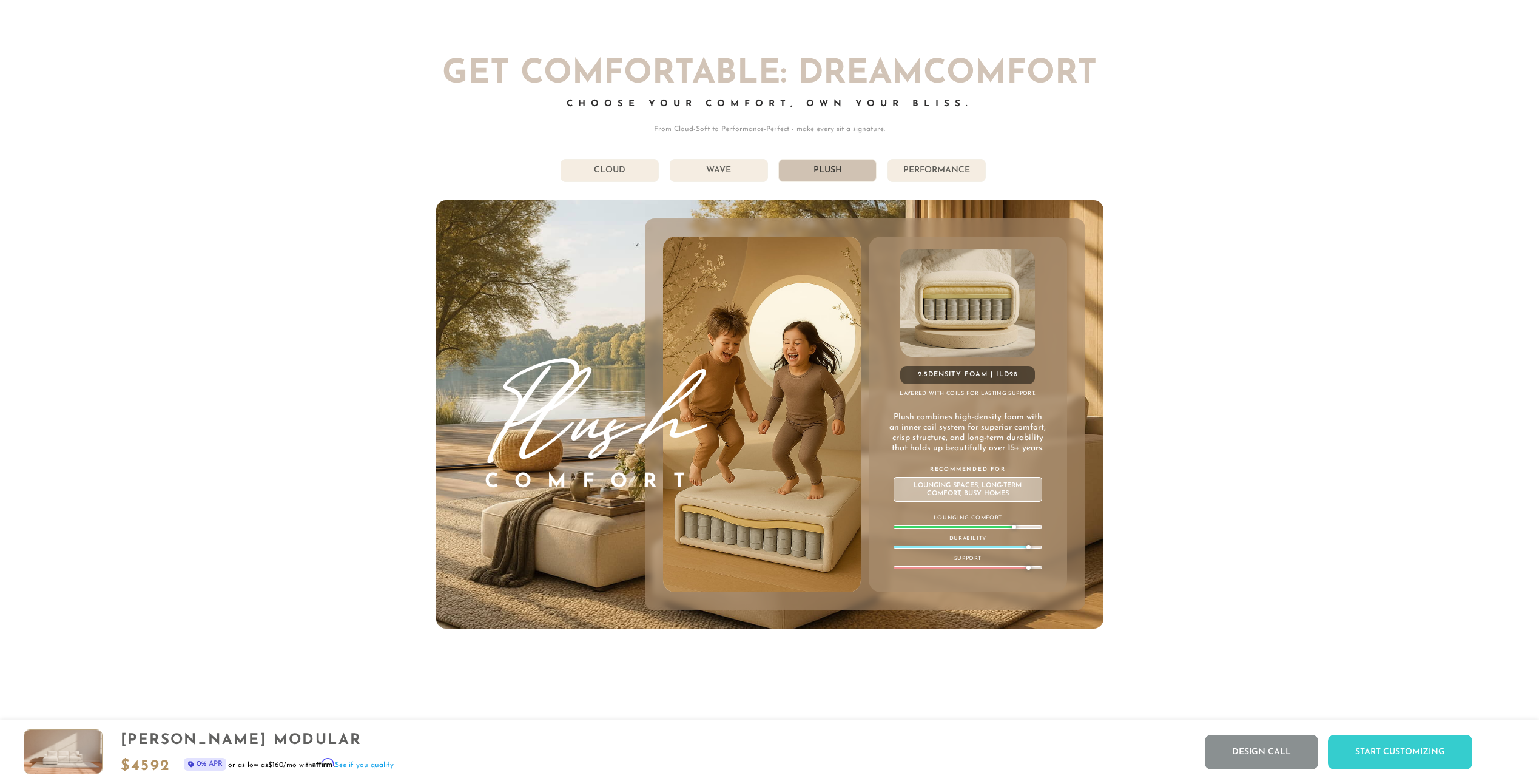
click at [919, 179] on li "Performance" at bounding box center [937, 170] width 98 height 23
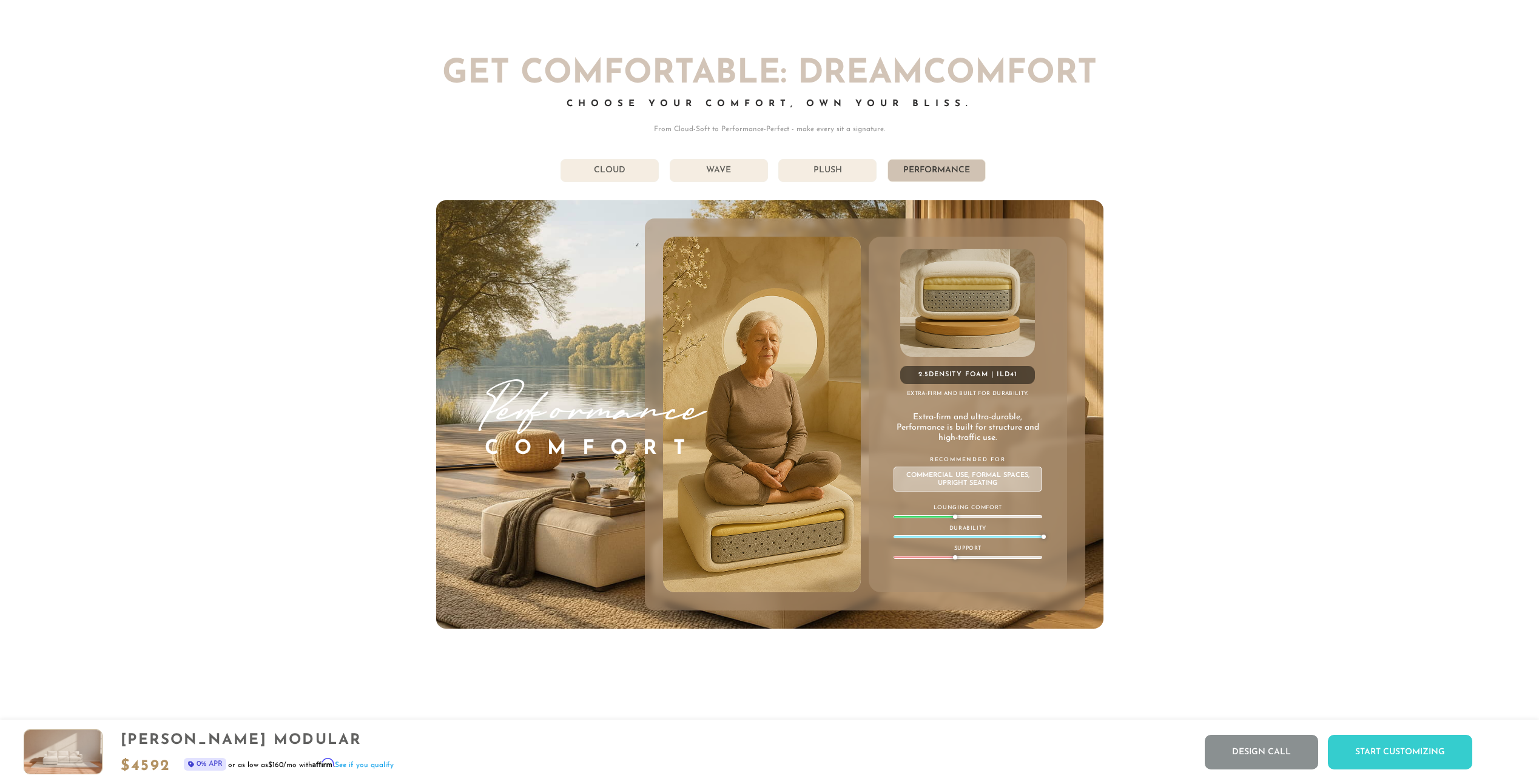
click at [624, 170] on li "Cloud" at bounding box center [610, 170] width 98 height 23
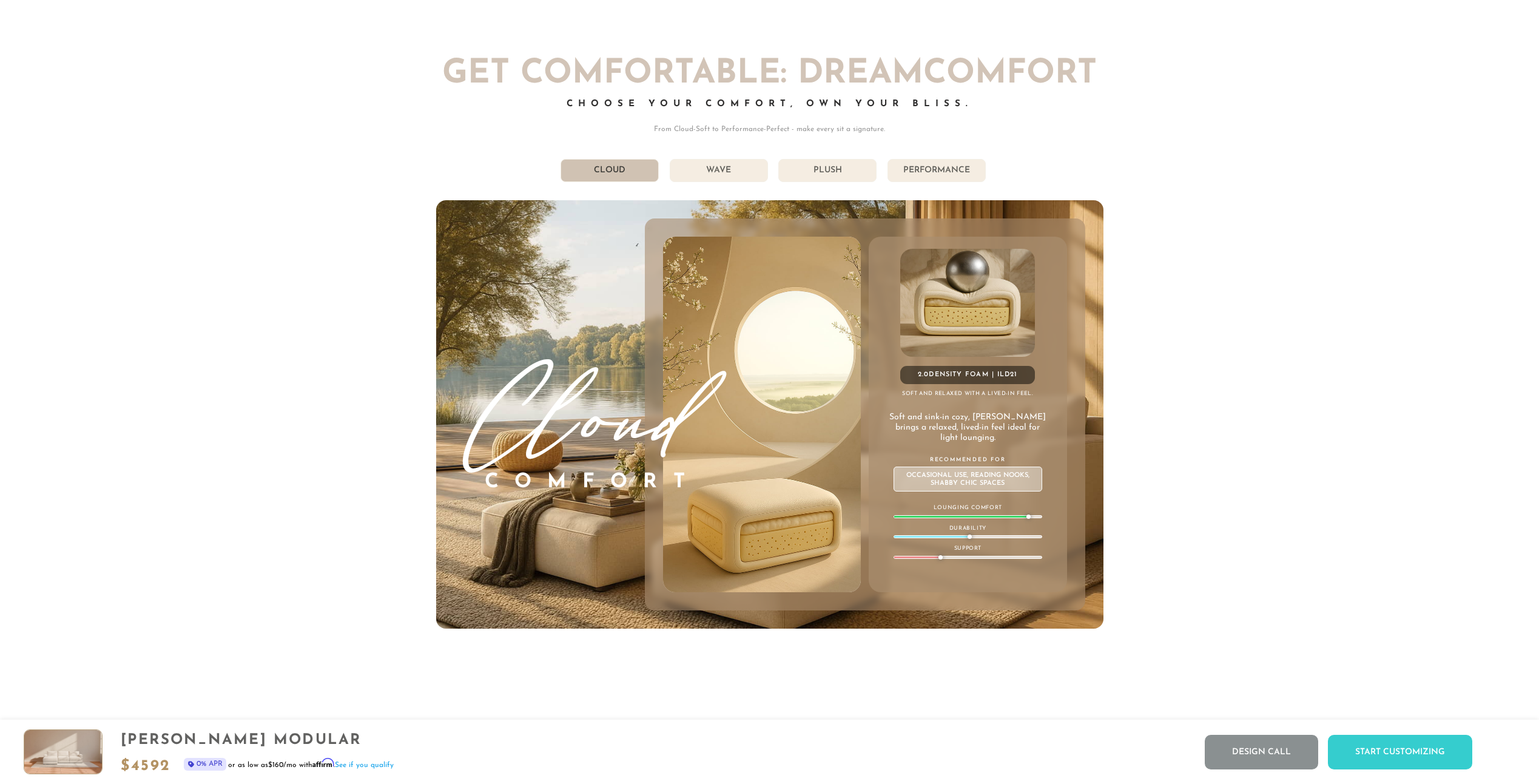
click at [703, 177] on li "Wave" at bounding box center [719, 170] width 98 height 23
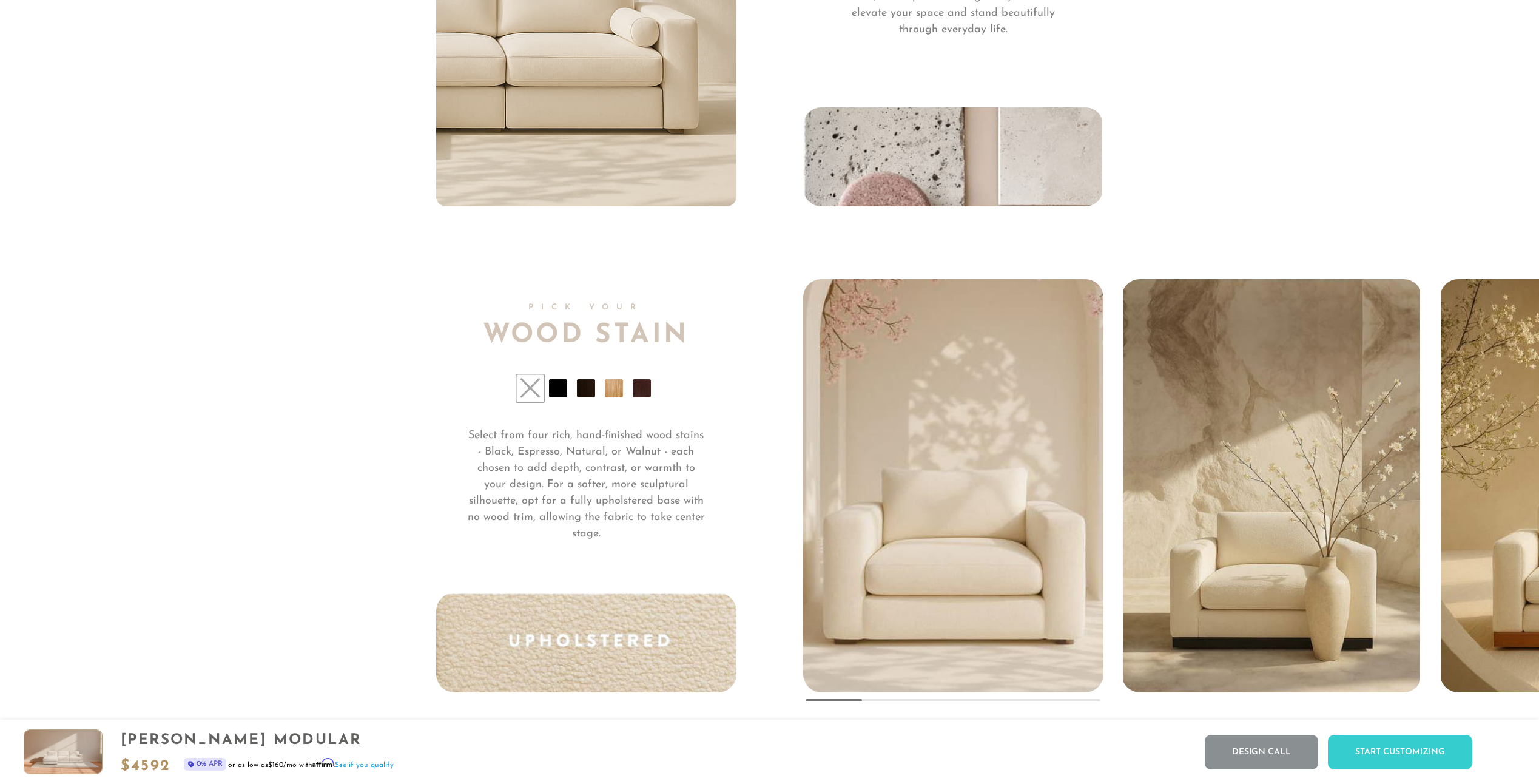
scroll to position [10149, 0]
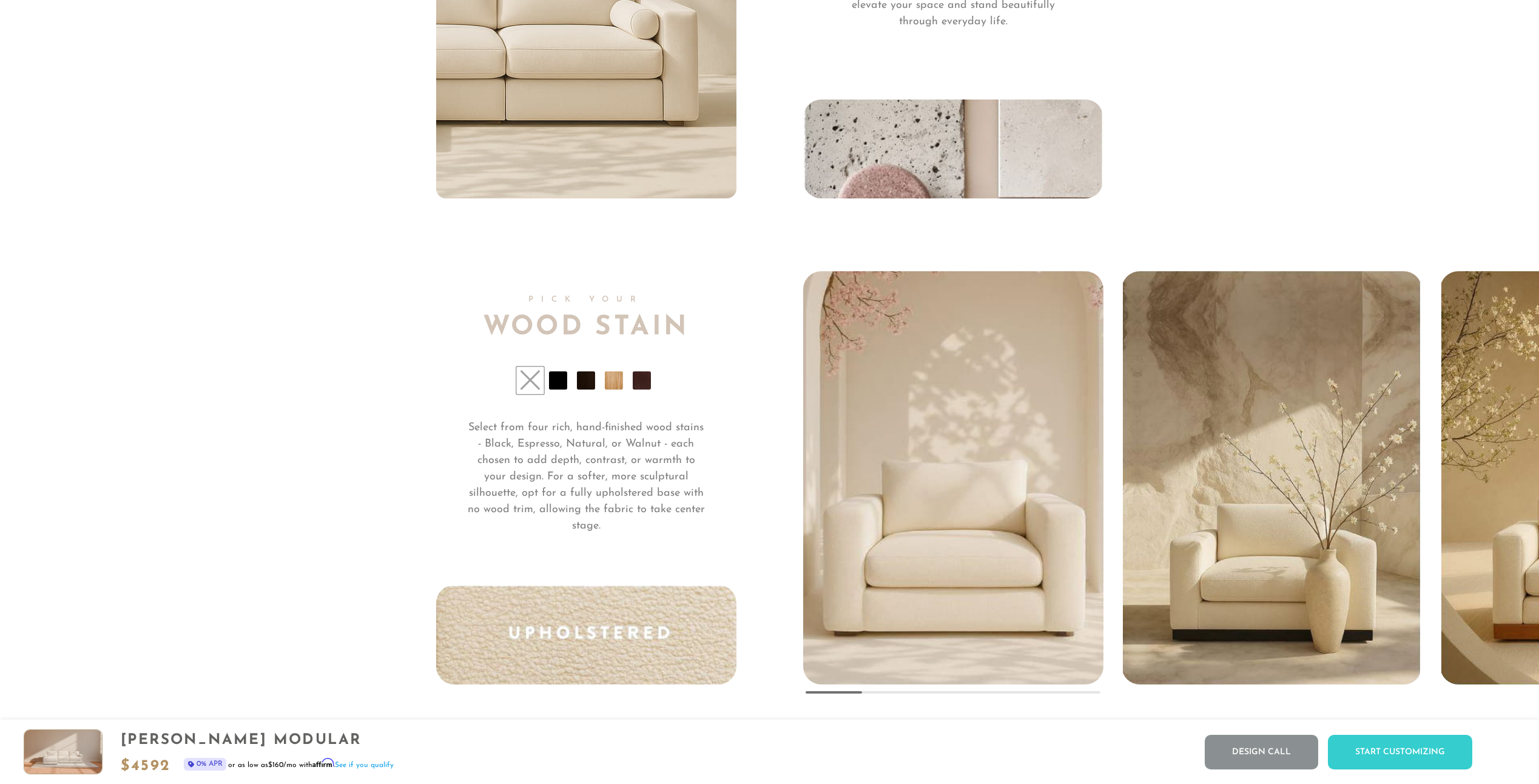
click at [561, 387] on li at bounding box center [558, 381] width 19 height 19
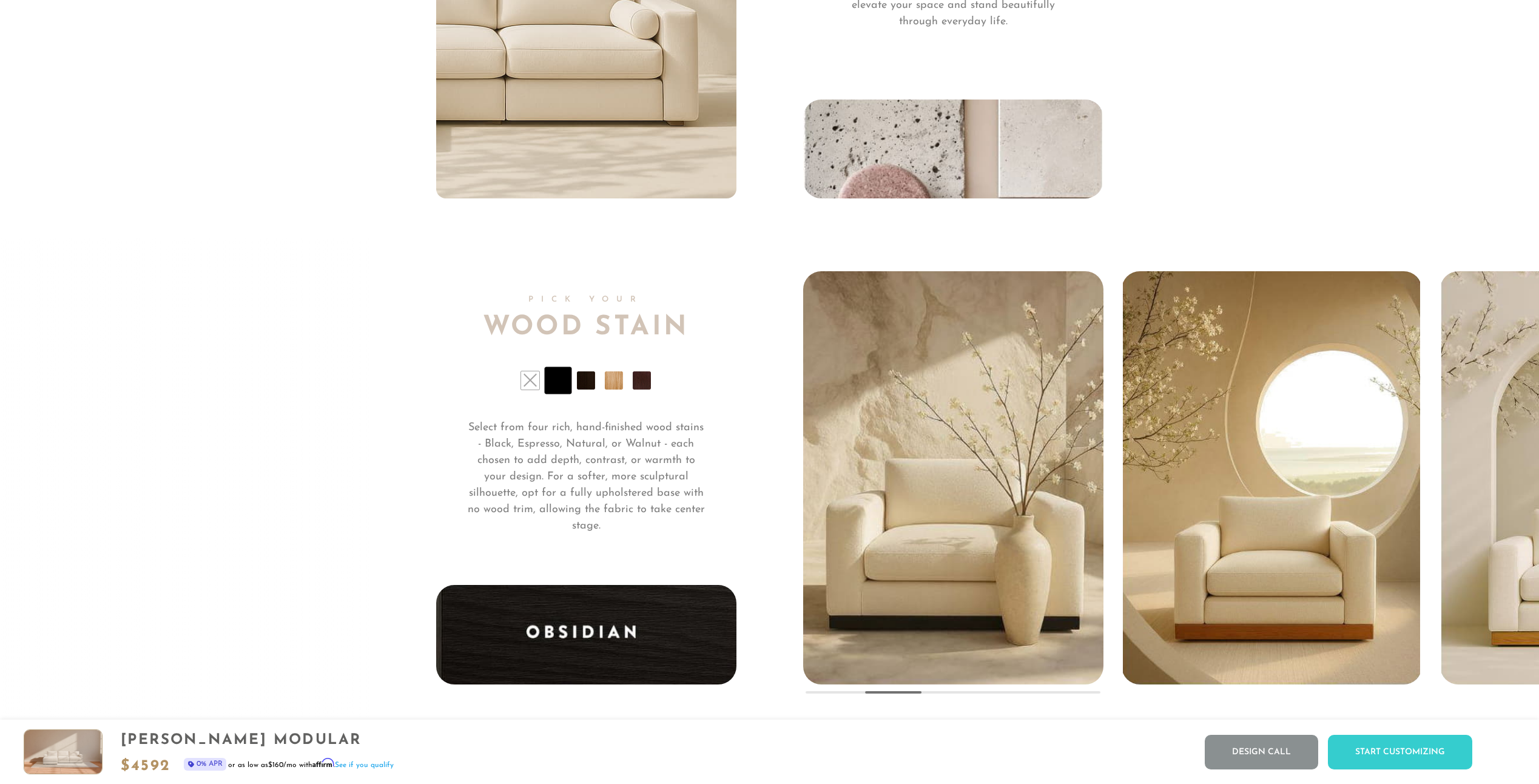
click at [589, 389] on li at bounding box center [586, 381] width 19 height 19
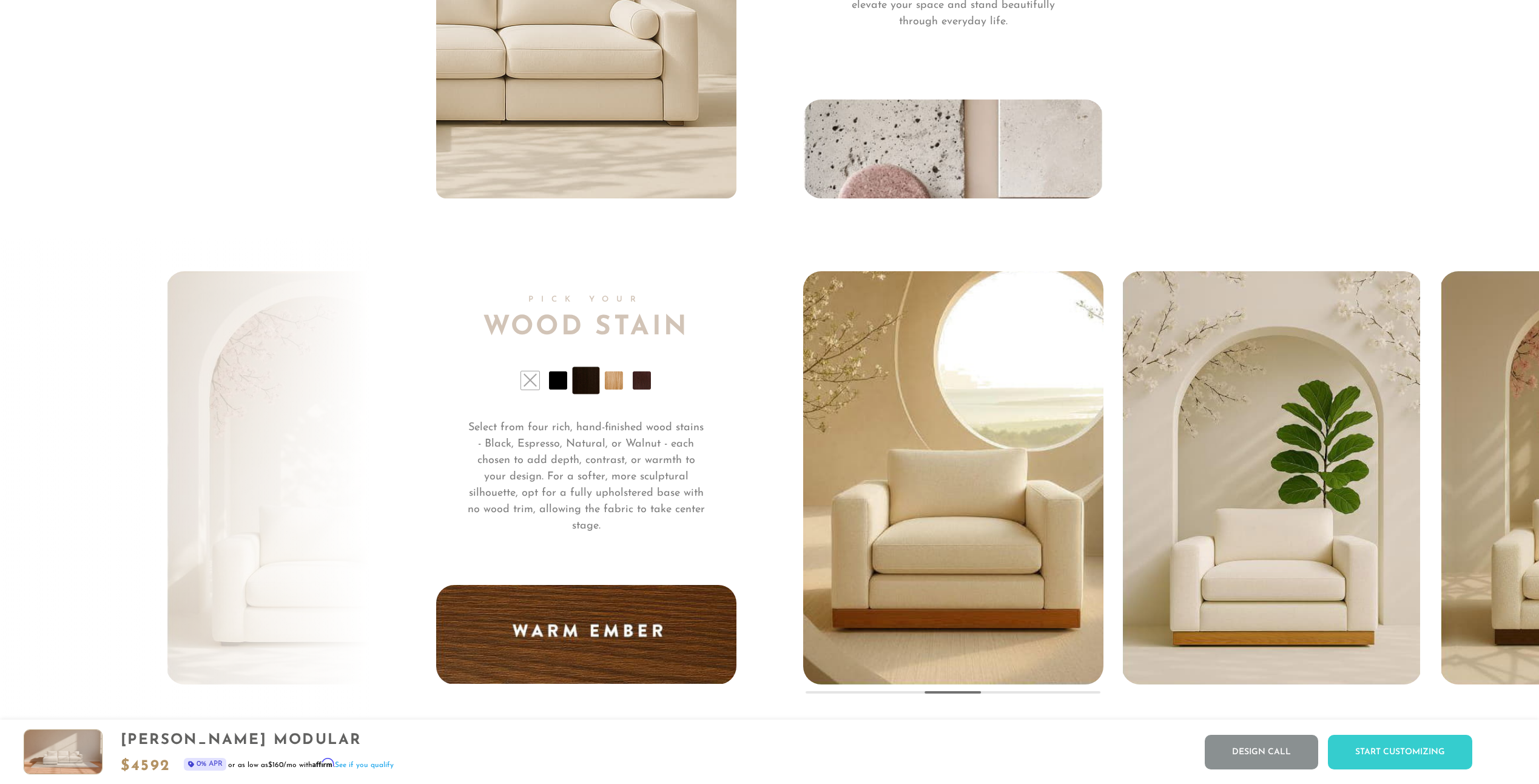
click at [618, 389] on li at bounding box center [614, 381] width 19 height 19
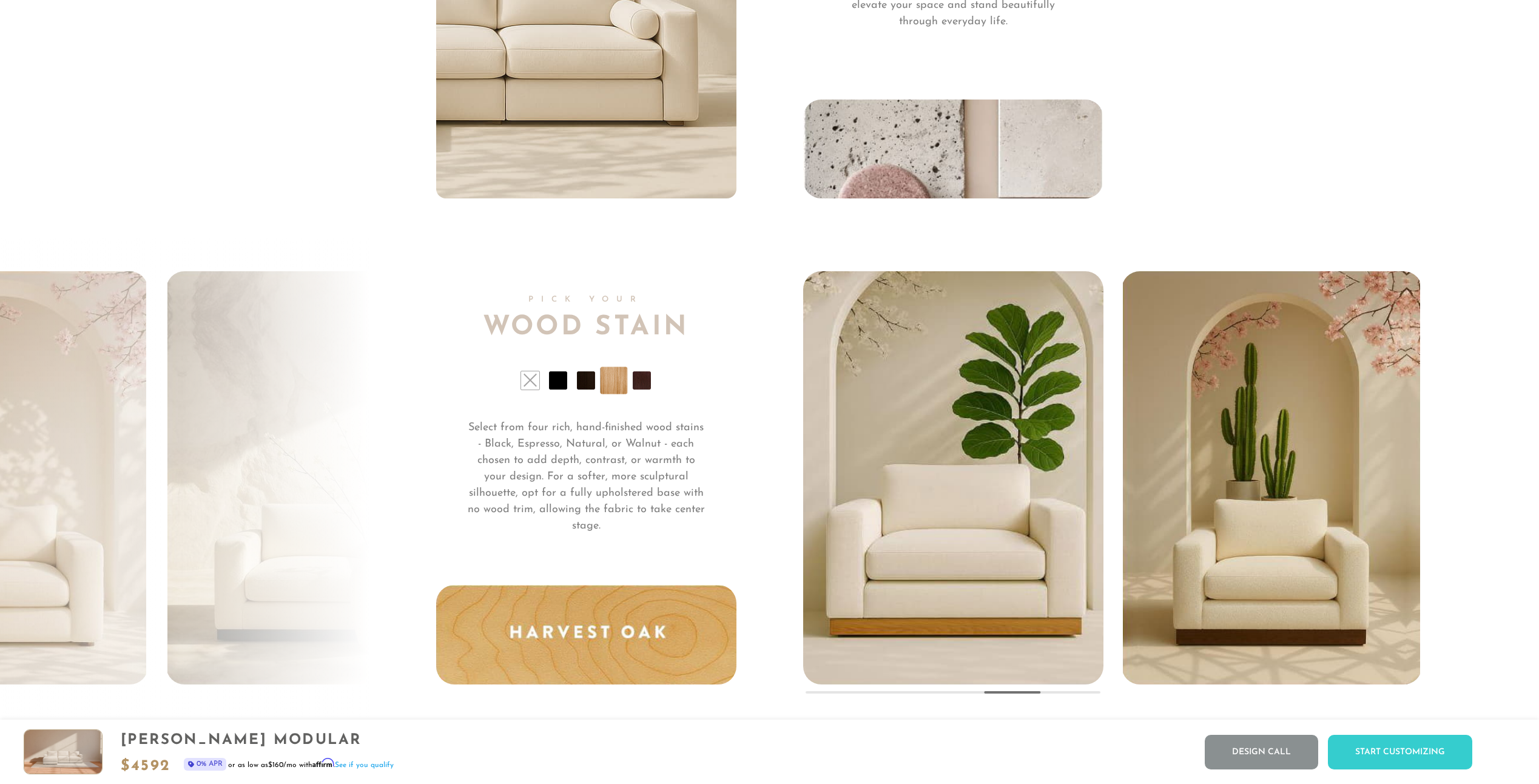
click at [646, 387] on li at bounding box center [642, 381] width 19 height 19
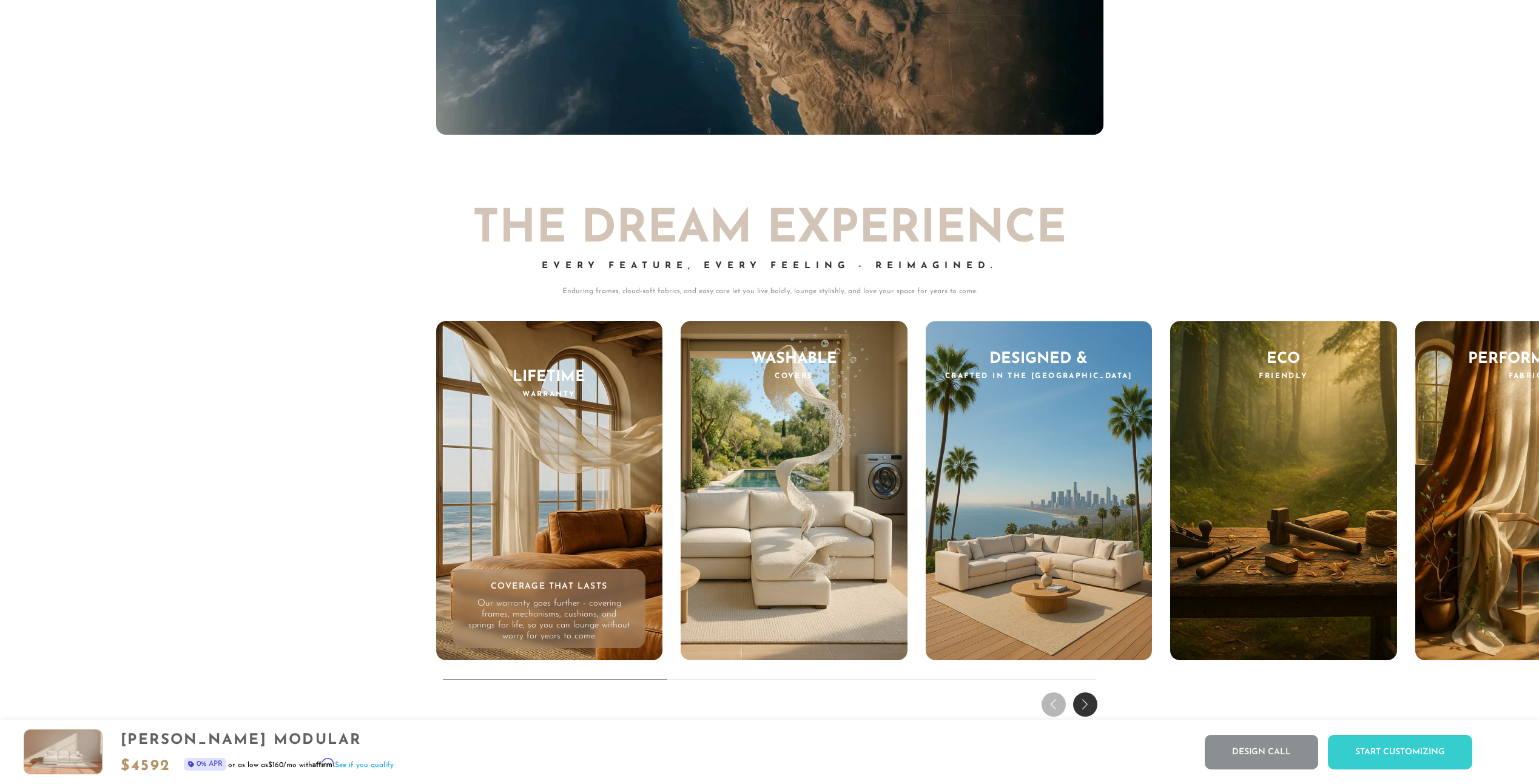
scroll to position [13284, 0]
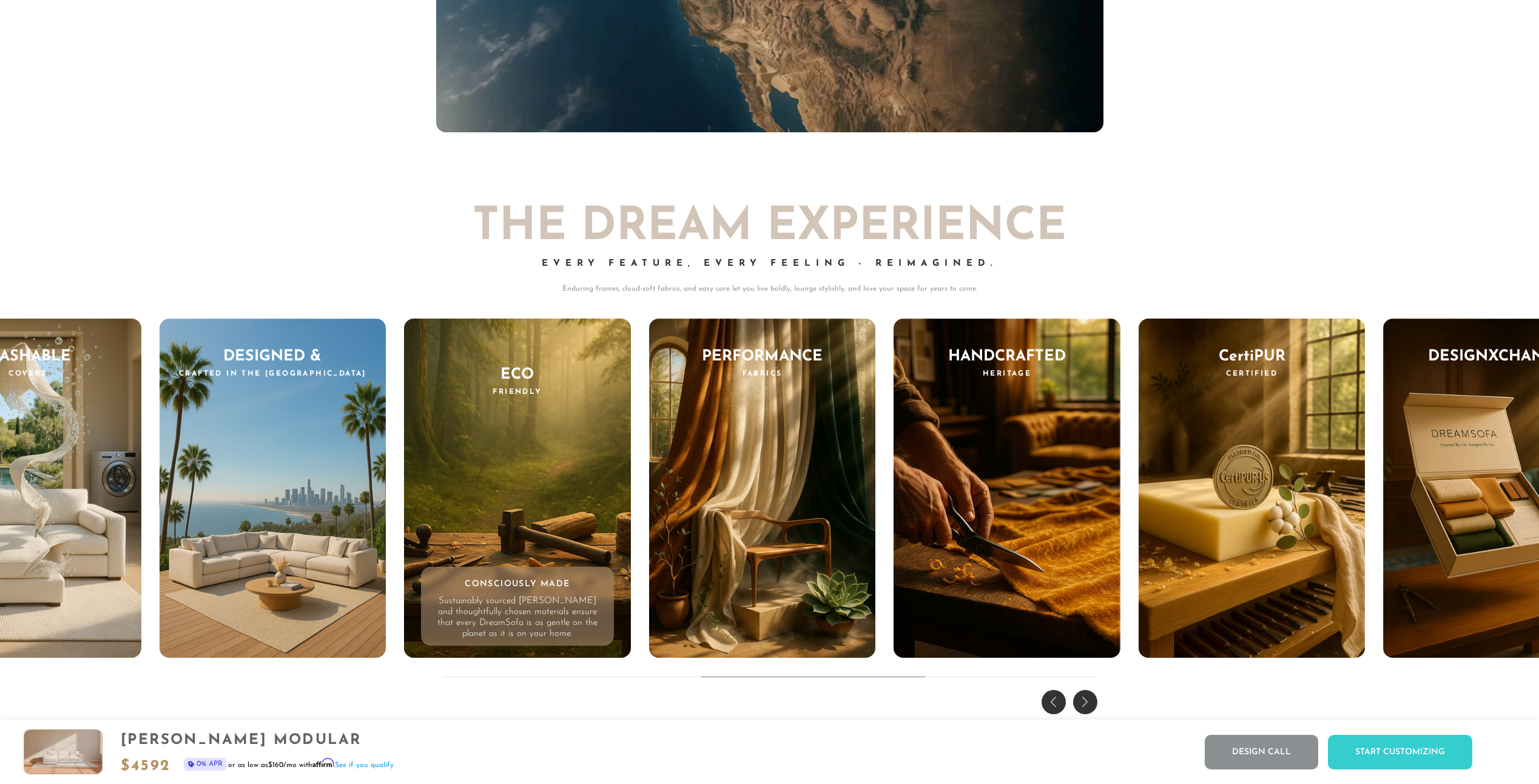
click at [488, 545] on div "Eco Friendly Consciously Made Sustainably sourced [PERSON_NAME] and thoughtfull…" at bounding box center [518, 488] width 227 height 340
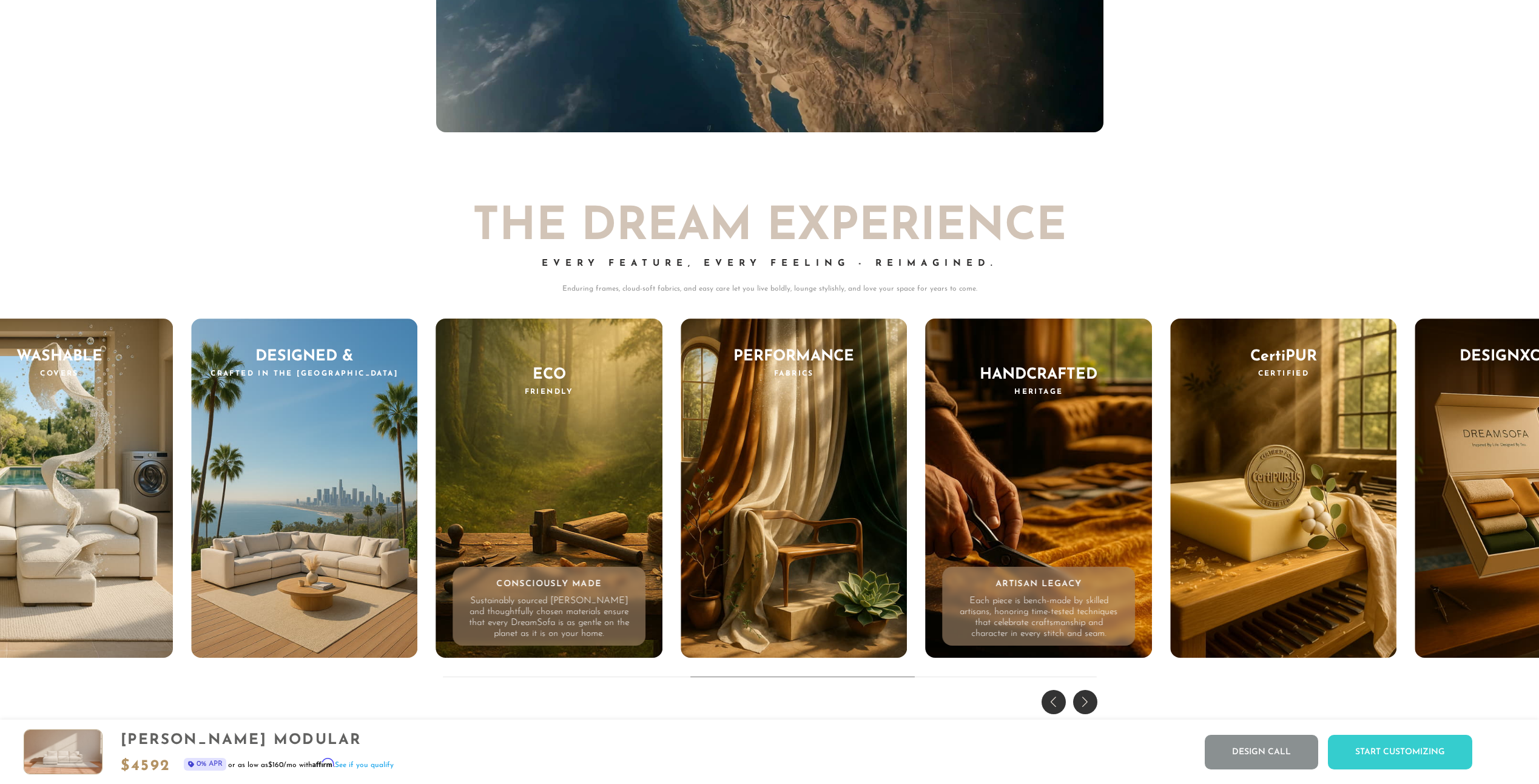
click at [369, 509] on div "Lifetime Warranty Coverage That Lasts Our warranty goes further - covering fram…" at bounding box center [35, 491] width 668 height 346
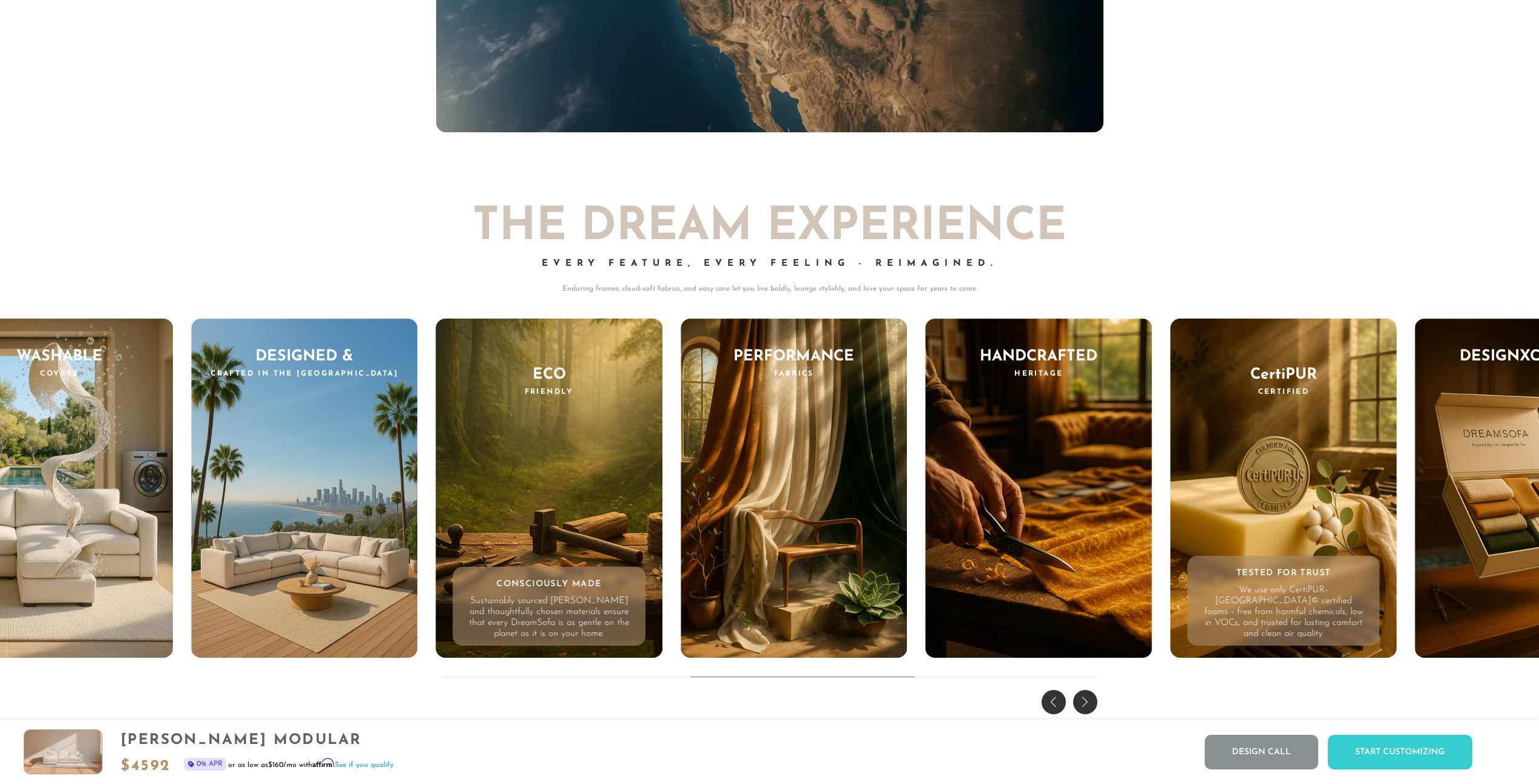
click at [1163, 463] on div "THE DREAM EXPERIENCE Every Feature, Every Feeling - Reimagined. Enduring frames…" at bounding box center [769, 443] width 1539 height 550
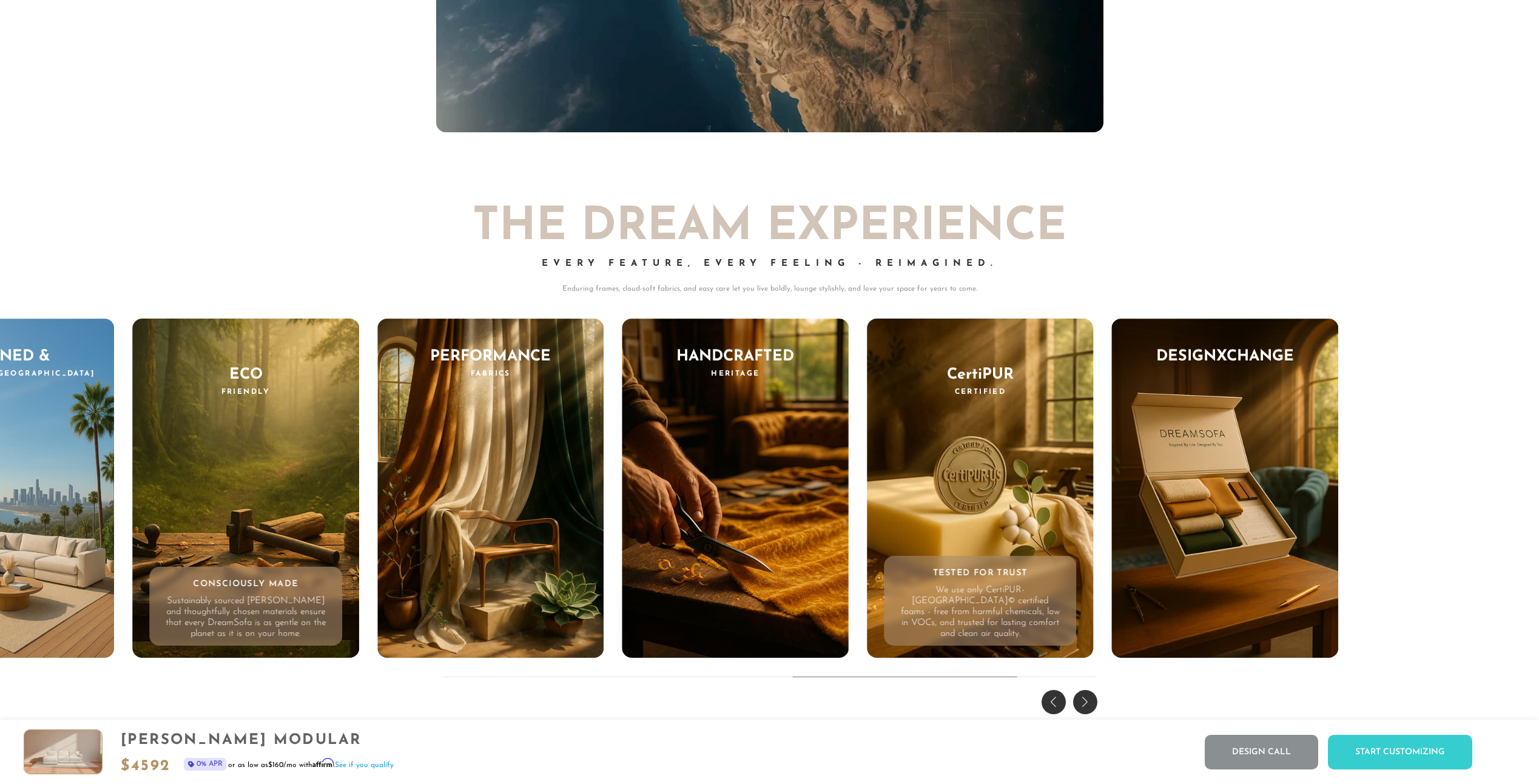
click at [975, 487] on div "CertiPUR Certified Tested for Trust We use only CertiPUR-US© certified foams - …" at bounding box center [981, 488] width 227 height 340
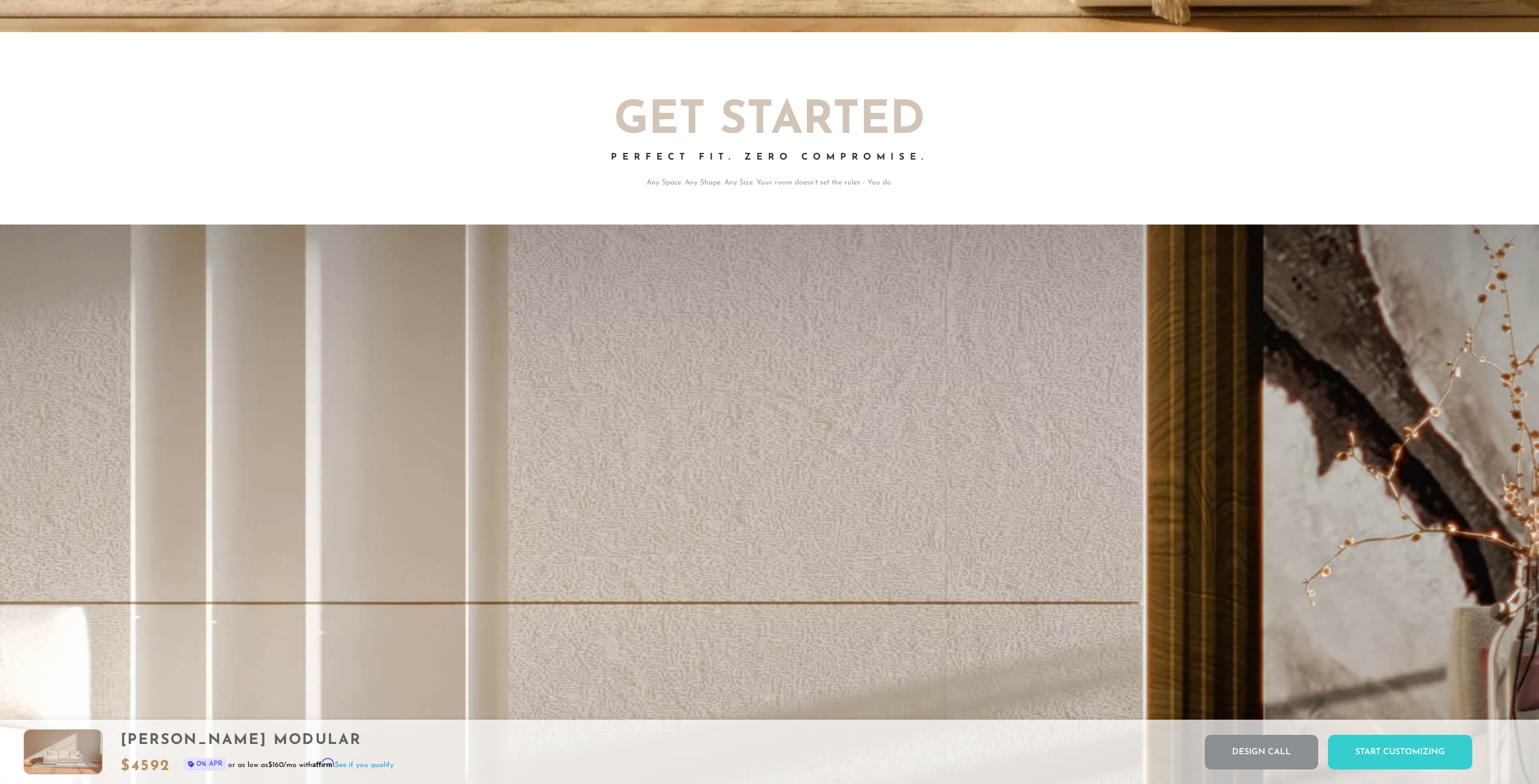
scroll to position [0, 0]
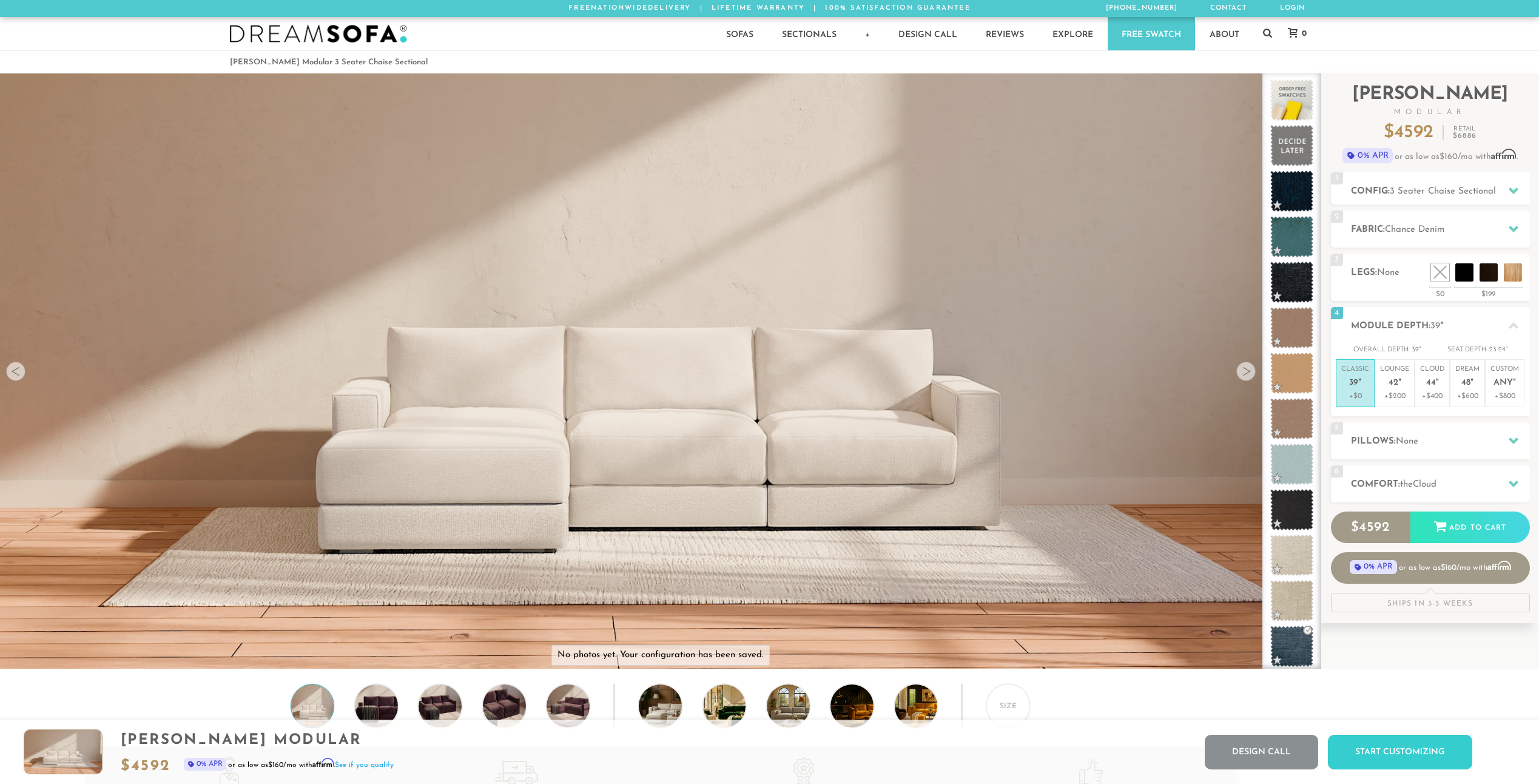
drag, startPoint x: 1272, startPoint y: 419, endPoint x: 1166, endPoint y: 63, distance: 371.4
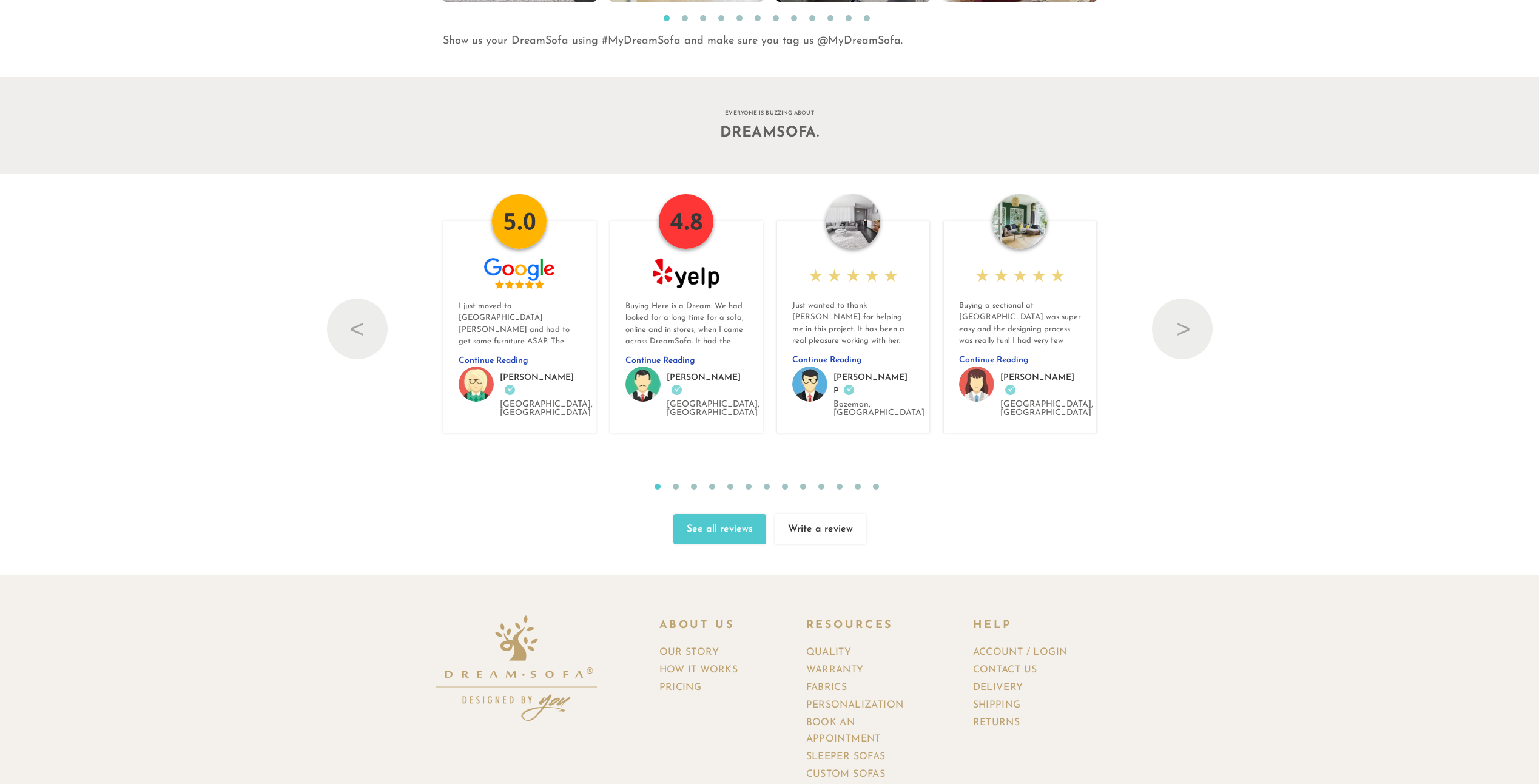
scroll to position [14849, 0]
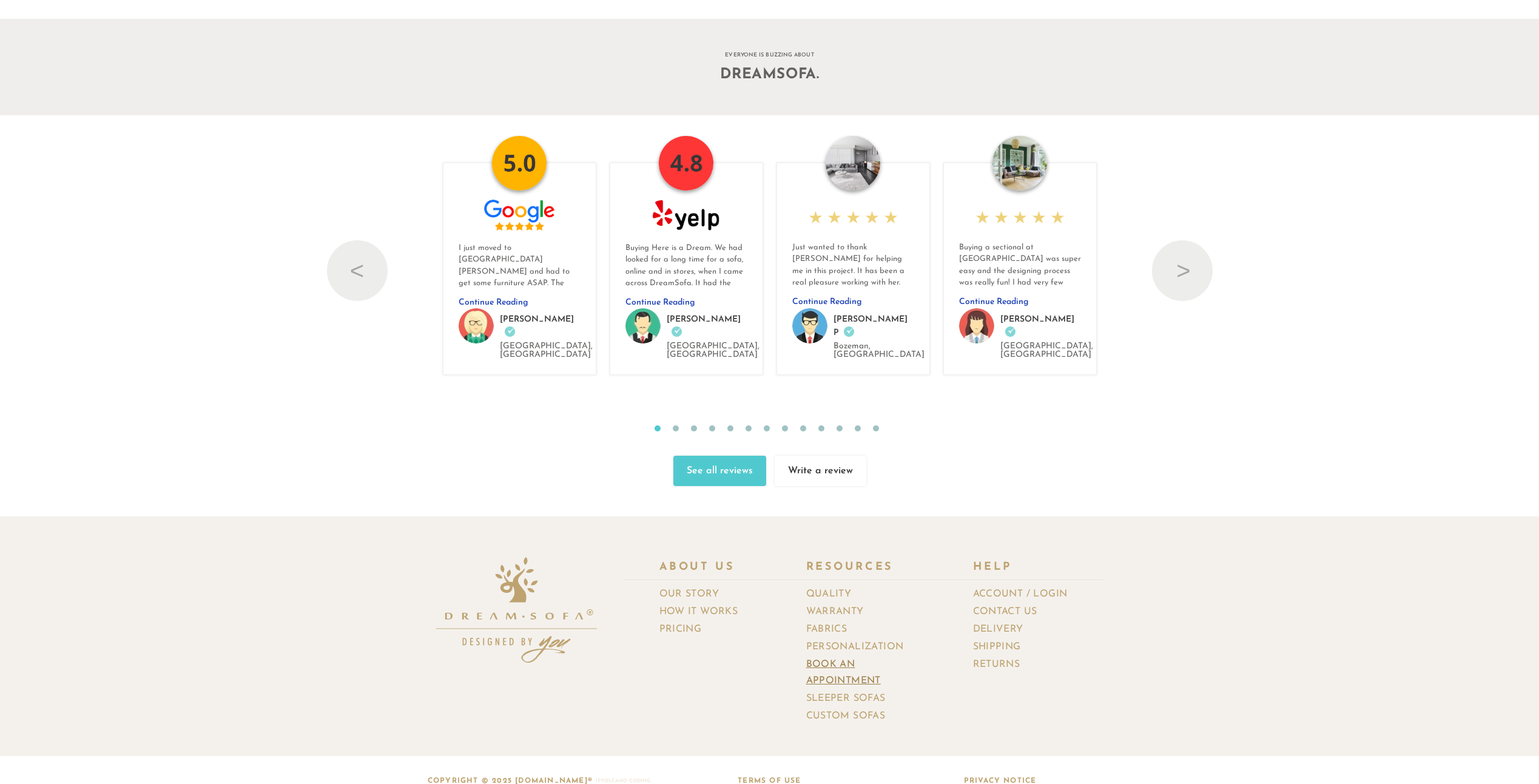
click at [837, 657] on link "Book an Appointment" at bounding box center [871, 672] width 130 height 34
